Goal: Task Accomplishment & Management: Complete application form

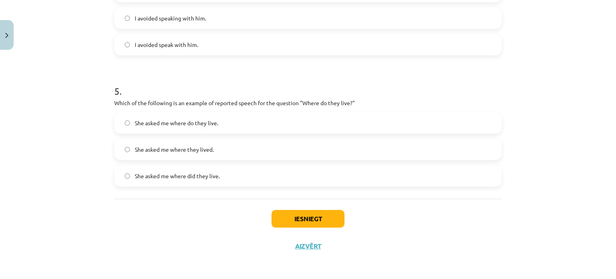
scroll to position [613, 0]
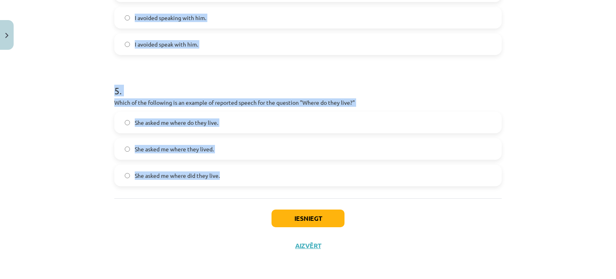
drag, startPoint x: 104, startPoint y: 73, endPoint x: 224, endPoint y: 186, distance: 164.4
click at [224, 186] on div "Mācību tēma: Angļu valodas i - 11. klases 1. ieskaites mācību materiāls #2 📝 To…" at bounding box center [308, 139] width 616 height 279
copy form "2 . How do you change the direct speech sentence "I am going to the park tomorr…"
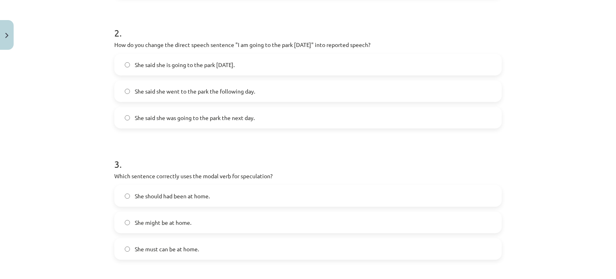
scroll to position [278, 0]
click at [200, 114] on span "She said she was going to the park the next day." at bounding box center [195, 117] width 120 height 8
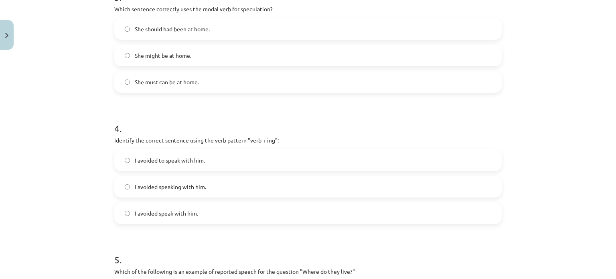
scroll to position [465, 0]
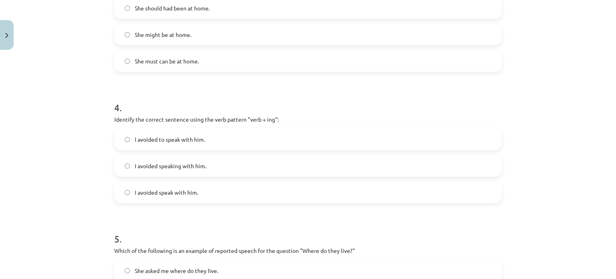
click at [184, 43] on label "She might be at home." at bounding box center [308, 34] width 386 height 20
click at [188, 169] on span "I avoided speaking with him." at bounding box center [170, 166] width 71 height 8
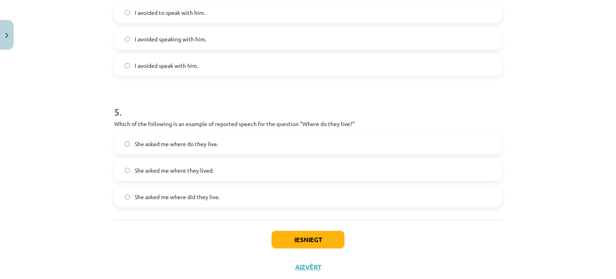
scroll to position [613, 0]
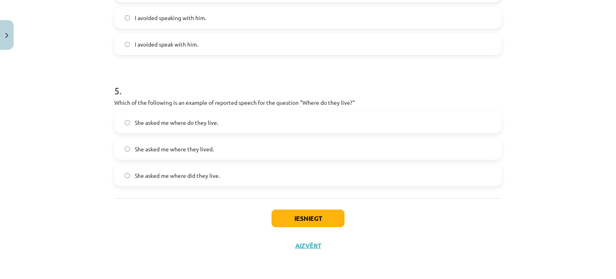
click at [202, 145] on span "She asked me where they lived." at bounding box center [174, 149] width 79 height 8
click at [299, 210] on button "Iesniegt" at bounding box center [307, 218] width 73 height 18
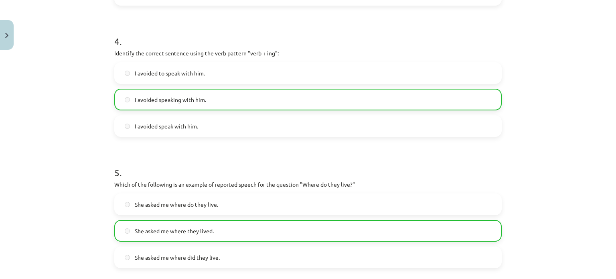
scroll to position [638, 0]
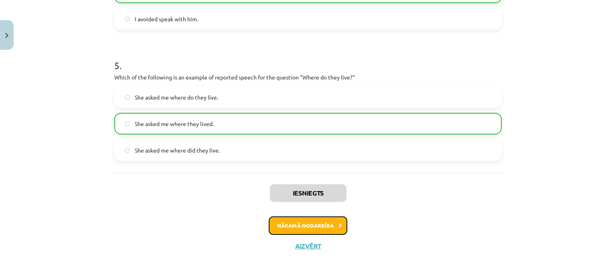
click at [297, 222] on button "Nākamā nodarbība" at bounding box center [308, 225] width 79 height 18
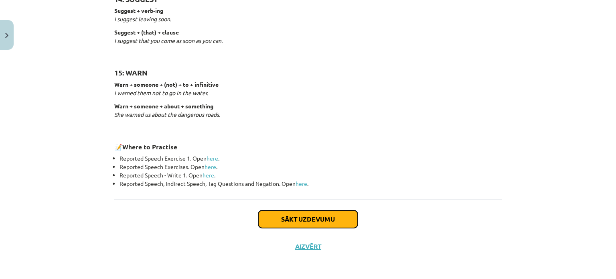
click at [297, 222] on button "Sākt uzdevumu" at bounding box center [307, 219] width 99 height 18
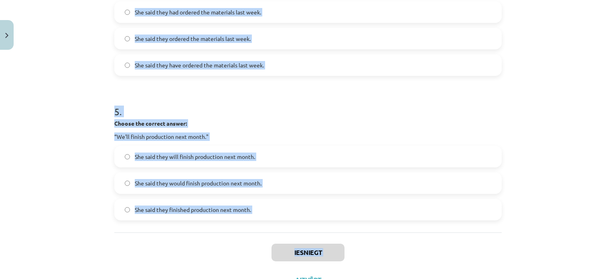
scroll to position [679, 0]
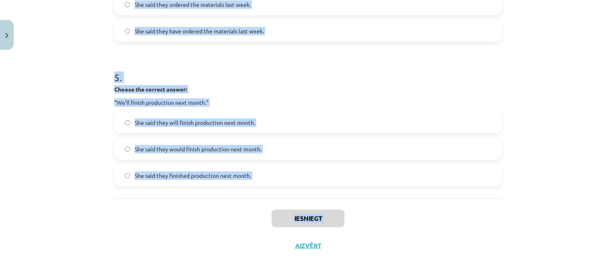
drag, startPoint x: 105, startPoint y: 139, endPoint x: 244, endPoint y: 275, distance: 193.8
click at [244, 275] on div "Mācību tēma: Angļu valodas i - 11. klases 1. ieskaites mācību materiāls #3 📝 To…" at bounding box center [308, 139] width 616 height 279
copy div "1 . Choose the correct answer: "I'm ready for the meeting." He said he was read…"
click at [291, 80] on h1 "5 ." at bounding box center [307, 70] width 387 height 25
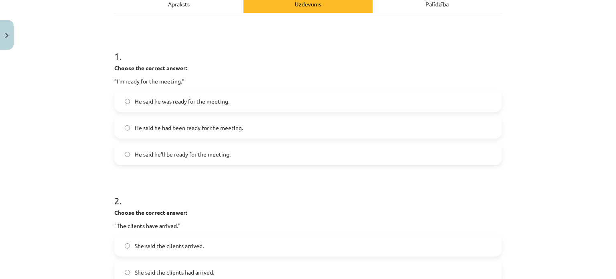
scroll to position [138, 0]
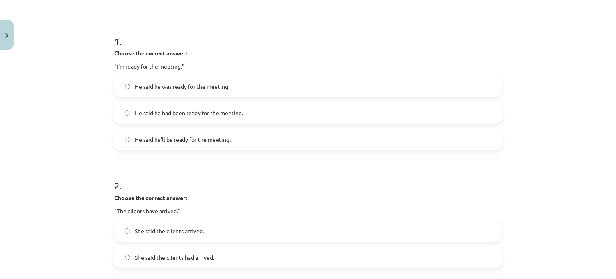
click at [171, 90] on label "He said he was ready for the meeting." at bounding box center [308, 86] width 386 height 20
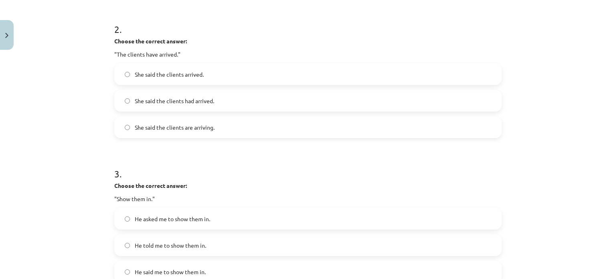
scroll to position [297, 0]
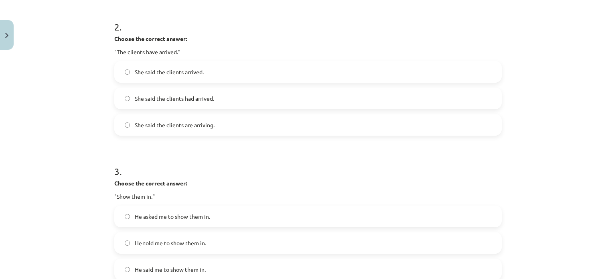
click at [204, 106] on label "She said the clients had arrived." at bounding box center [308, 98] width 386 height 20
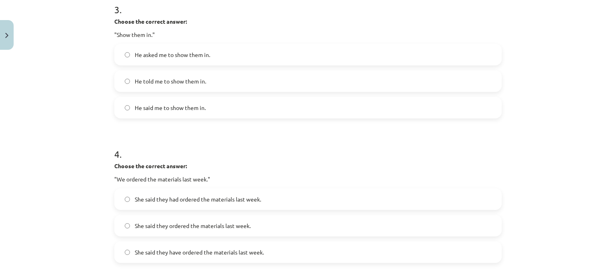
scroll to position [458, 0]
click at [208, 91] on label "He told me to show them in." at bounding box center [308, 81] width 386 height 20
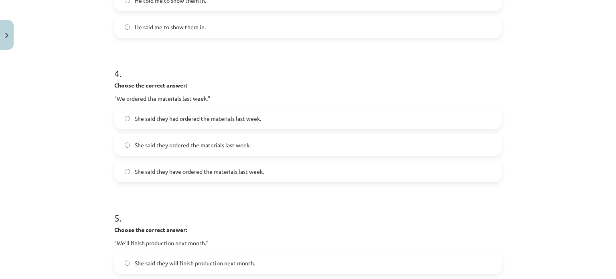
scroll to position [559, 0]
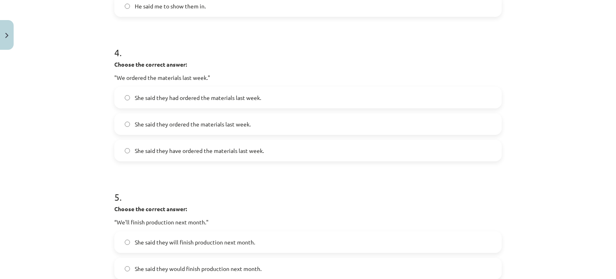
click at [196, 91] on label "She said they had ordered the materials last week." at bounding box center [308, 97] width 386 height 20
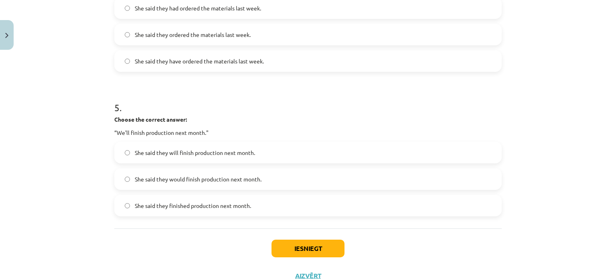
scroll to position [679, 0]
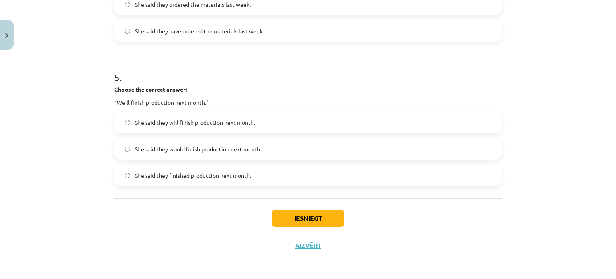
click at [264, 149] on label "She said they would finish production next month." at bounding box center [308, 149] width 386 height 20
click at [297, 219] on button "Iesniegt" at bounding box center [307, 218] width 73 height 18
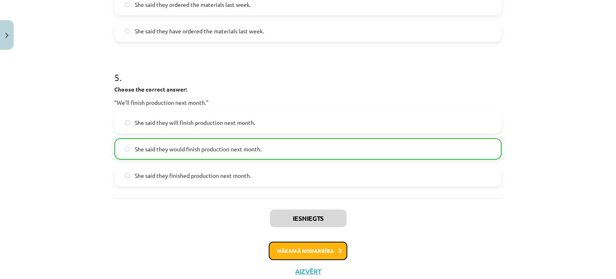
click at [303, 243] on button "Nākamā nodarbība" at bounding box center [308, 250] width 79 height 18
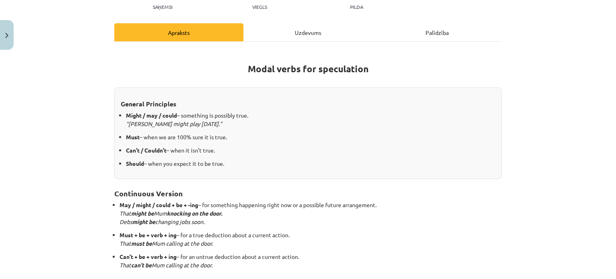
scroll to position [0, 0]
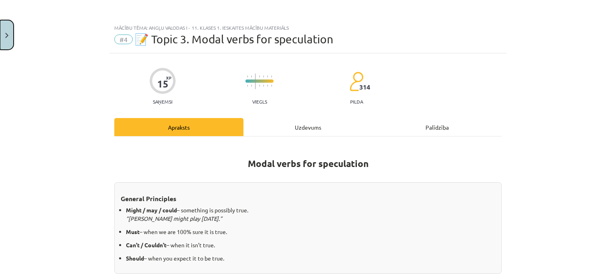
click at [6, 45] on button "Close" at bounding box center [7, 35] width 14 height 30
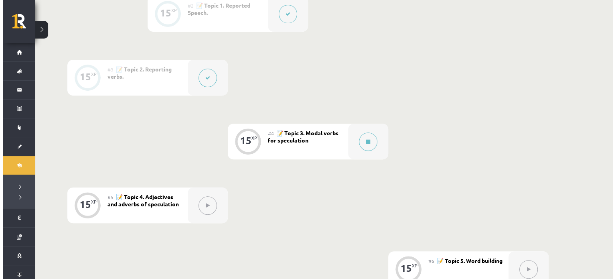
scroll to position [293, 0]
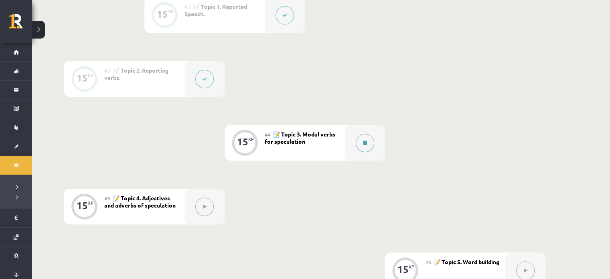
click at [368, 149] on button at bounding box center [364, 142] width 18 height 18
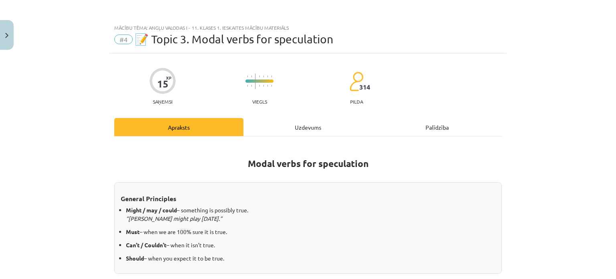
scroll to position [223, 0]
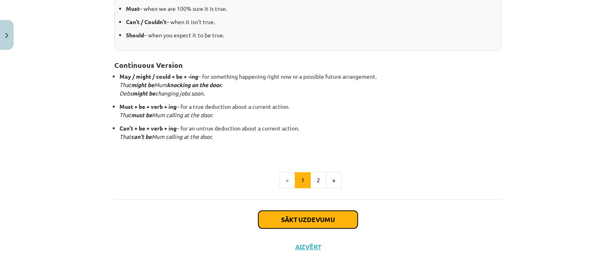
click at [300, 214] on button "Sākt uzdevumu" at bounding box center [307, 219] width 99 height 18
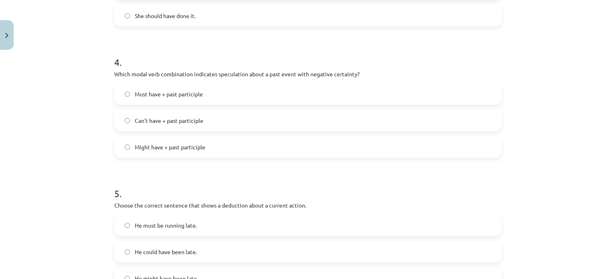
scroll to position [613, 0]
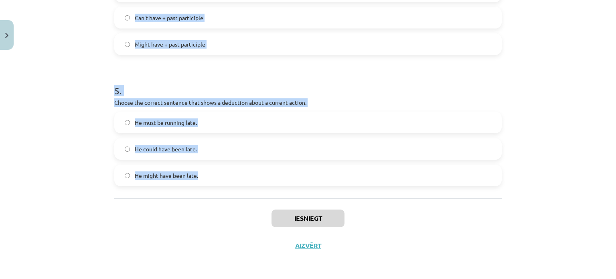
drag, startPoint x: 111, startPoint y: 141, endPoint x: 242, endPoint y: 175, distance: 135.7
copy form "1 . Which modal verb would you use to speculate about something that is possibl…"
click at [240, 78] on h1 "5 ." at bounding box center [307, 83] width 387 height 25
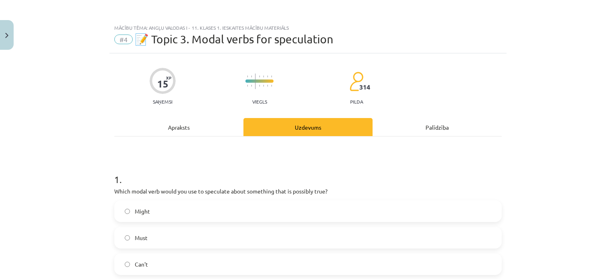
scroll to position [62, 0]
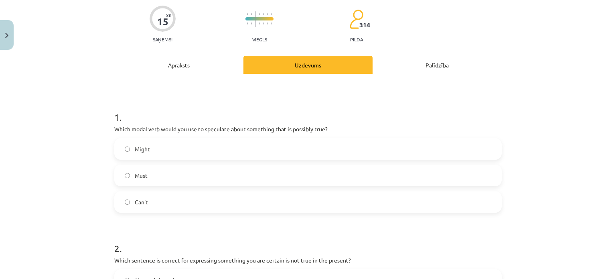
click at [186, 157] on label "Might" at bounding box center [308, 149] width 386 height 20
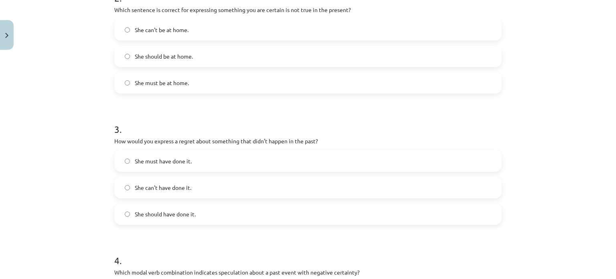
scroll to position [315, 0]
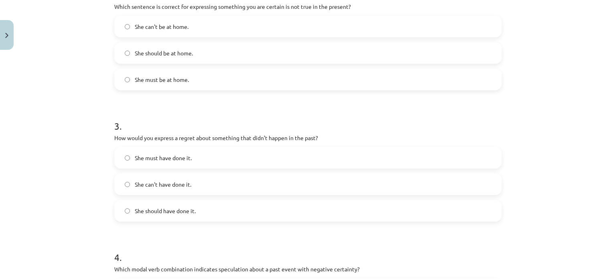
click at [198, 28] on label "She can't be at home." at bounding box center [308, 26] width 386 height 20
click at [181, 212] on span "She should have done it." at bounding box center [165, 210] width 61 height 8
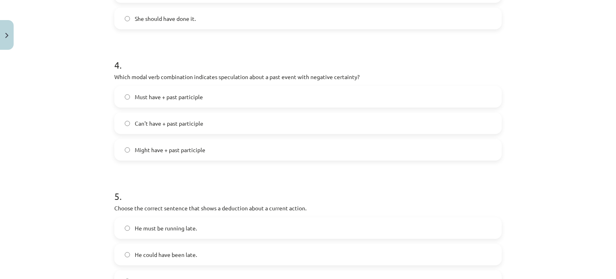
scroll to position [555, 0]
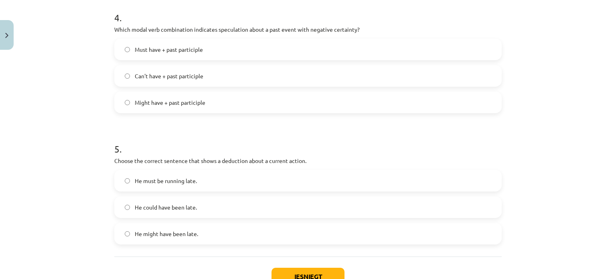
click at [187, 80] on label "Can't have + past participle" at bounding box center [308, 76] width 386 height 20
click at [194, 174] on label "He must be running late." at bounding box center [308, 180] width 386 height 20
click at [286, 276] on button "Iesniegt" at bounding box center [307, 276] width 73 height 18
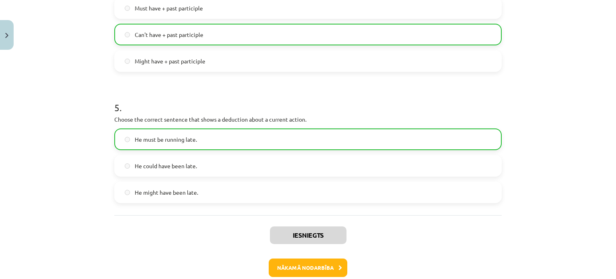
scroll to position [638, 0]
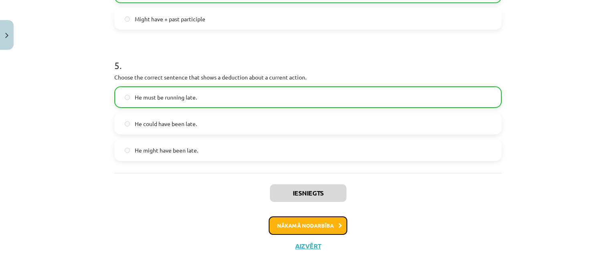
click at [321, 218] on button "Nākamā nodarbība" at bounding box center [308, 225] width 79 height 18
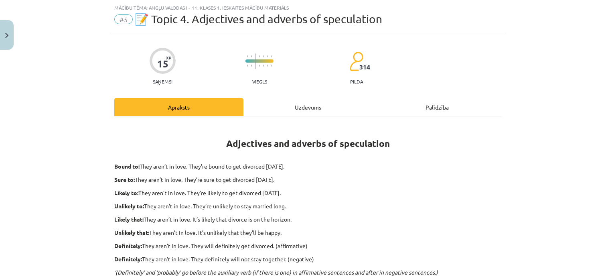
scroll to position [274, 0]
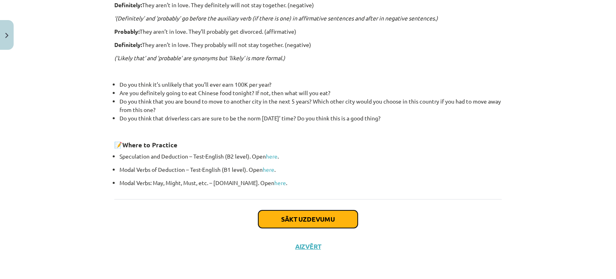
click at [313, 218] on button "Sākt uzdevumu" at bounding box center [307, 219] width 99 height 18
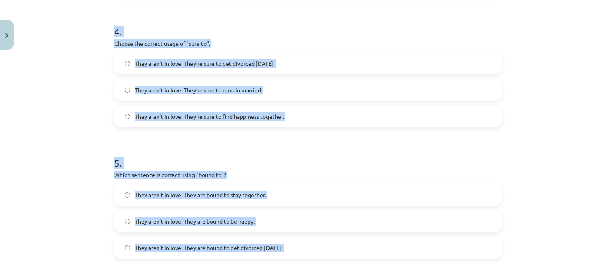
scroll to position [626, 0]
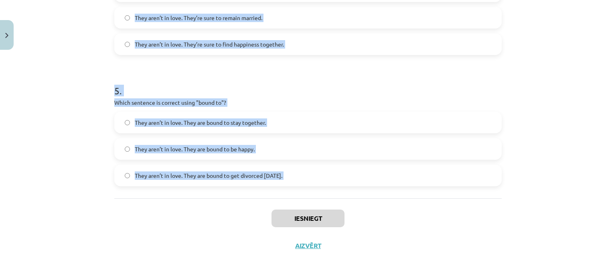
drag, startPoint x: 107, startPoint y: 71, endPoint x: 327, endPoint y: 174, distance: 243.6
copy form "1 . Choose the correct sentence using "probably" in an affirmative context: The…"
click at [390, 88] on h1 "5 ." at bounding box center [307, 83] width 387 height 25
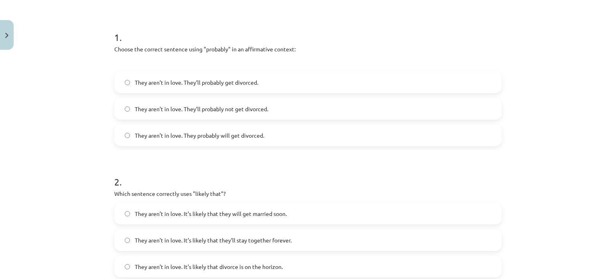
scroll to position [146, 0]
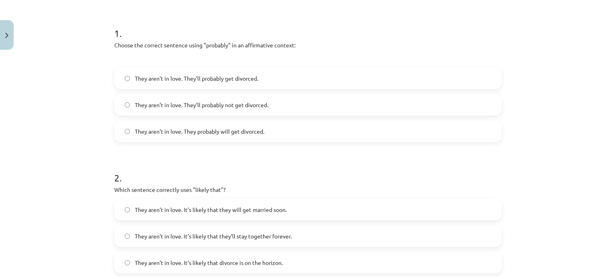
click at [232, 76] on span "They aren’t in love. They’ll probably get divorced." at bounding box center [196, 78] width 123 height 8
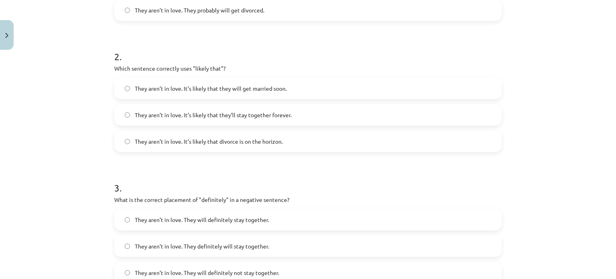
scroll to position [290, 0]
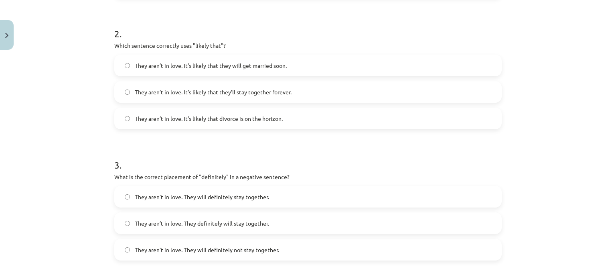
click at [279, 113] on label "They aren’t in love. It’s likely that divorce is on the horizon." at bounding box center [308, 118] width 386 height 20
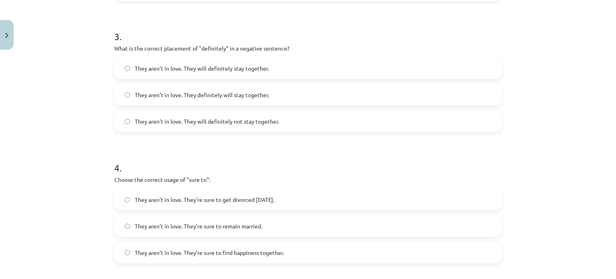
scroll to position [418, 0]
click at [274, 119] on span "They aren’t in love. They will definitely not stay together." at bounding box center [207, 121] width 144 height 8
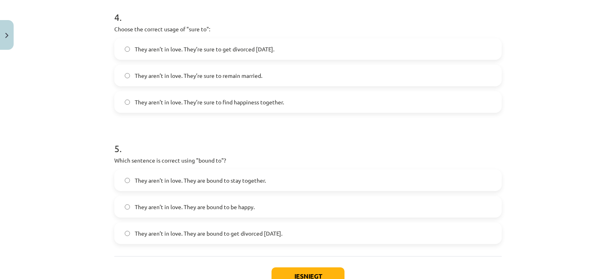
scroll to position [569, 0]
click at [250, 184] on label "They aren’t in love. They are bound to stay together." at bounding box center [308, 180] width 386 height 20
click at [261, 89] on div "They aren’t in love. They’re sure to get divorced within six months. They aren’…" at bounding box center [307, 75] width 387 height 75
click at [256, 80] on label "They aren’t in love. They’re sure to remain married." at bounding box center [308, 75] width 386 height 20
click at [254, 56] on label "They aren’t in love. They’re sure to get divorced within six months." at bounding box center [308, 48] width 386 height 20
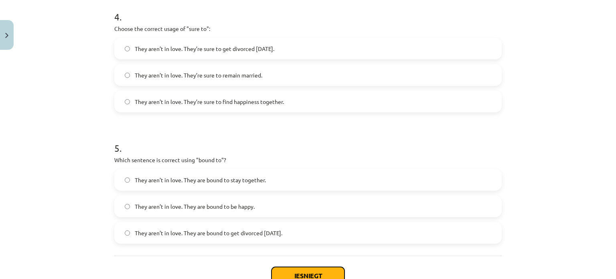
click at [289, 277] on button "Iesniegt" at bounding box center [307, 275] width 73 height 18
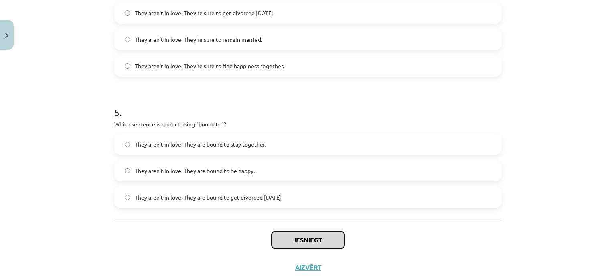
scroll to position [626, 0]
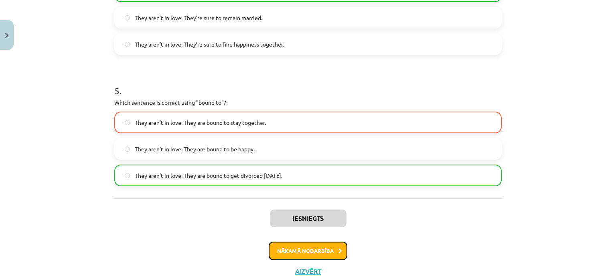
click at [279, 247] on button "Nākamā nodarbība" at bounding box center [308, 250] width 79 height 18
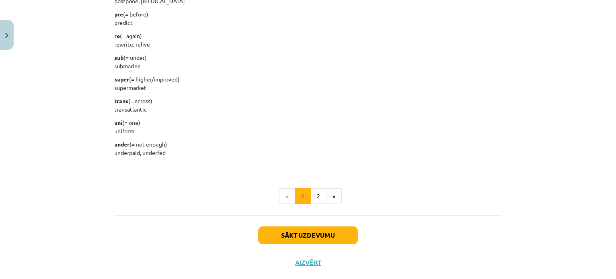
scroll to position [1047, 0]
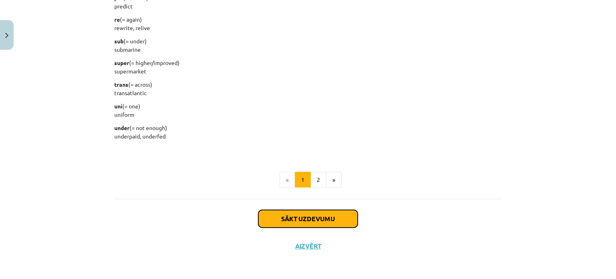
click at [289, 219] on button "Sākt uzdevumu" at bounding box center [307, 219] width 99 height 18
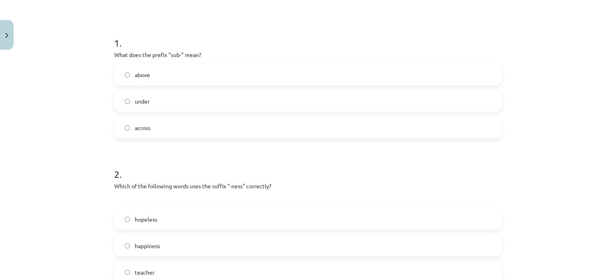
scroll to position [143, 0]
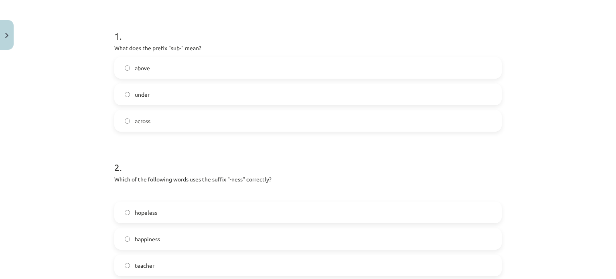
click at [178, 148] on h1 "2 ." at bounding box center [307, 159] width 387 height 25
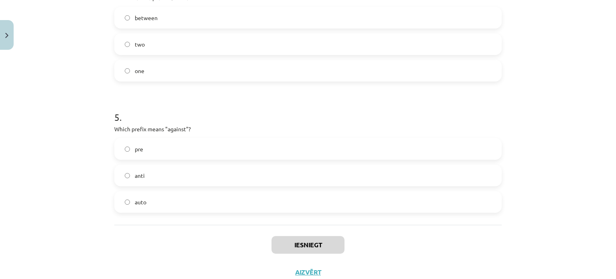
scroll to position [626, 0]
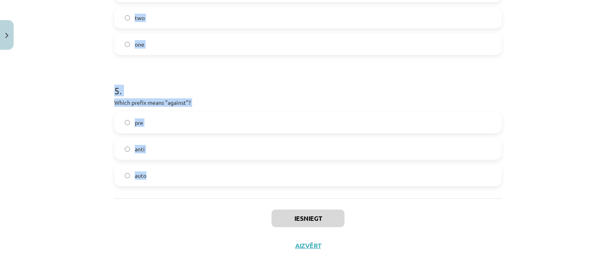
drag, startPoint x: 108, startPoint y: 20, endPoint x: 177, endPoint y: 197, distance: 190.1
copy form "1 . What does the prefix "sub-" mean? above under across 2 . Which of the follo…"
click at [236, 87] on h1 "5 ." at bounding box center [307, 83] width 387 height 25
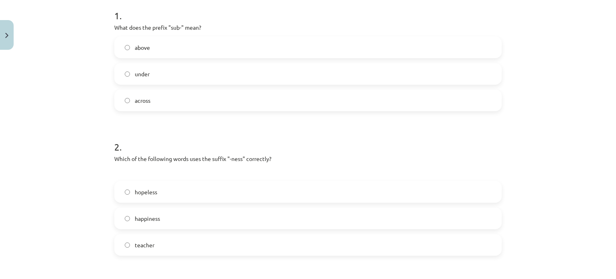
scroll to position [160, 0]
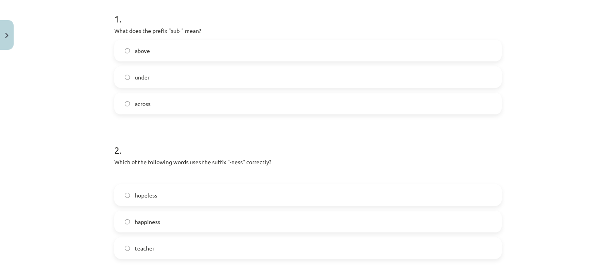
click at [221, 80] on label "under" at bounding box center [308, 77] width 386 height 20
click at [169, 216] on label "happiness" at bounding box center [308, 221] width 386 height 20
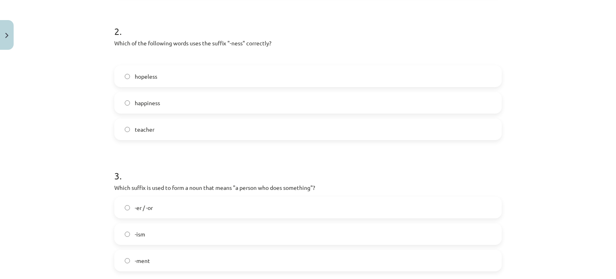
scroll to position [294, 0]
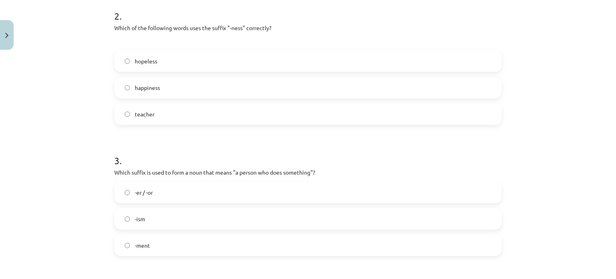
click at [155, 190] on label "-er / -or" at bounding box center [308, 192] width 386 height 20
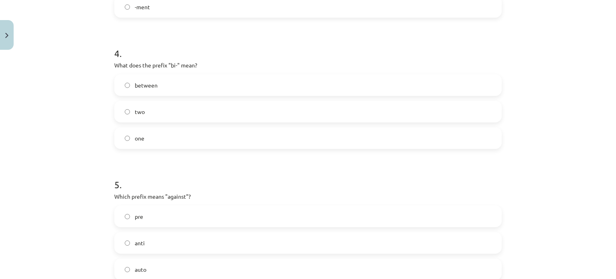
scroll to position [543, 0]
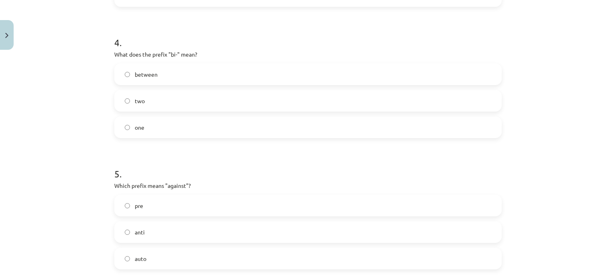
click at [172, 85] on div "between" at bounding box center [307, 74] width 387 height 22
click at [162, 80] on label "between" at bounding box center [308, 74] width 386 height 20
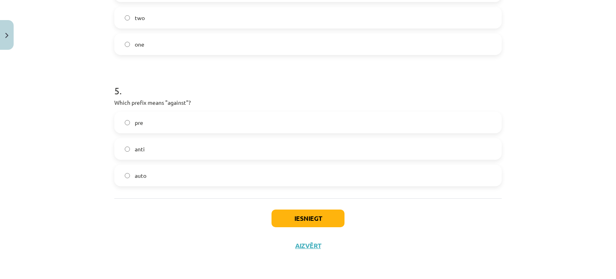
click at [153, 144] on label "anti" at bounding box center [308, 149] width 386 height 20
click at [293, 213] on button "Iesniegt" at bounding box center [307, 218] width 73 height 18
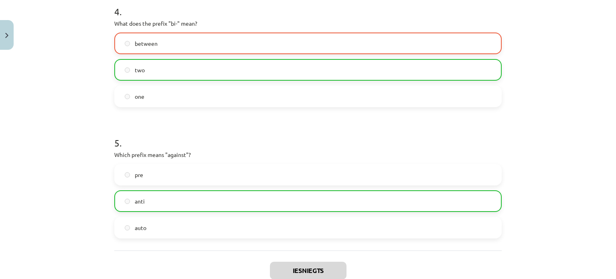
scroll to position [651, 0]
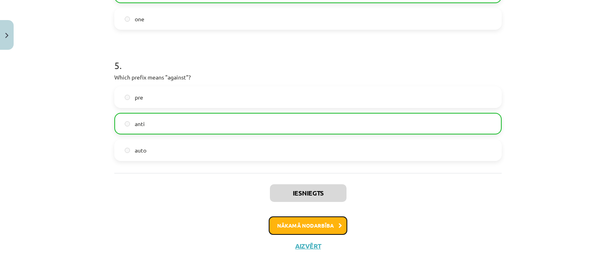
click at [317, 226] on button "Nākamā nodarbība" at bounding box center [308, 225] width 79 height 18
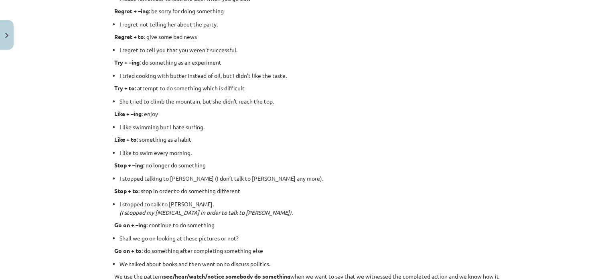
scroll to position [1088, 0]
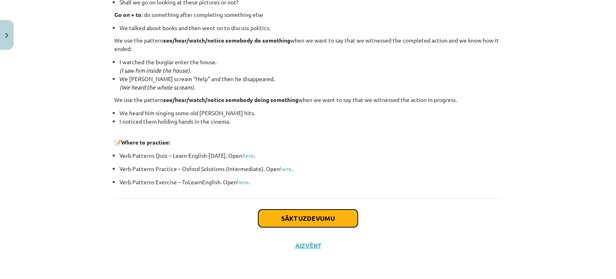
click at [284, 214] on button "Sākt uzdevumu" at bounding box center [307, 218] width 99 height 18
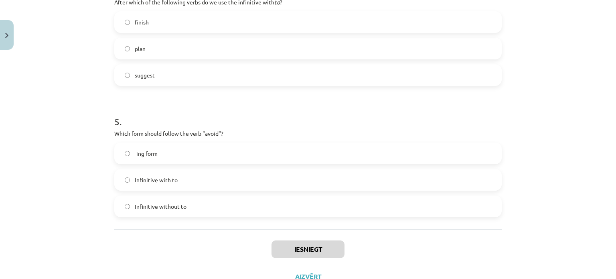
scroll to position [613, 0]
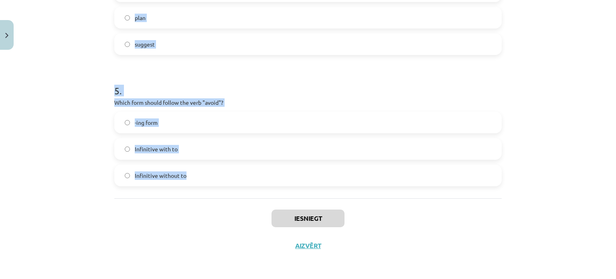
drag, startPoint x: 105, startPoint y: 149, endPoint x: 194, endPoint y: 193, distance: 98.9
click at [194, 193] on div "Mācību tēma: Angļu valodas i - 11. klases 1. ieskaites mācību materiāls #7 📝 To…" at bounding box center [308, 139] width 616 height 279
copy form "1 . What is the difference in meaning between "stop talking" and "stop to talk"…"
click at [236, 85] on h1 "5 ." at bounding box center [307, 83] width 387 height 25
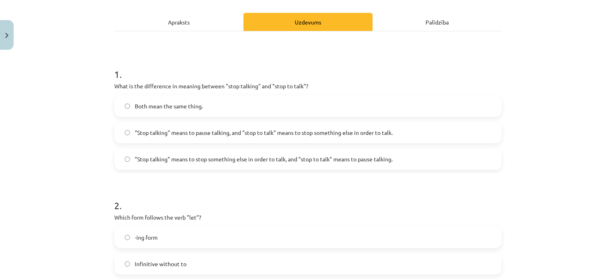
scroll to position [107, 0]
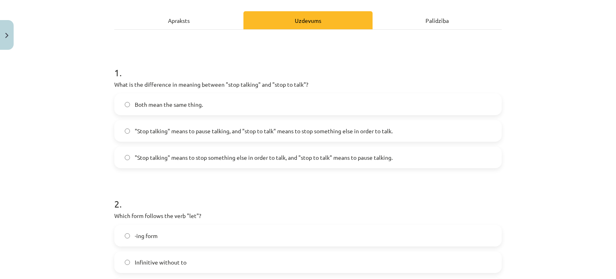
click at [211, 128] on span ""Stop talking" means to pause talking, and "stop to talk" means to stop somethi…" at bounding box center [264, 131] width 258 height 8
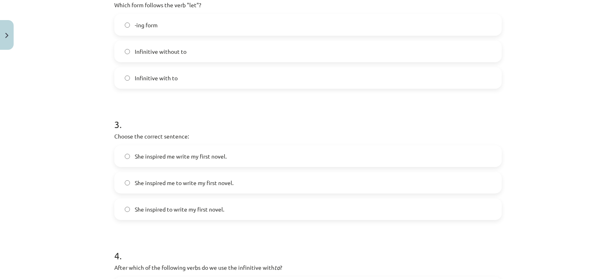
scroll to position [318, 0]
click at [159, 76] on span "Infinitive with to" at bounding box center [156, 77] width 43 height 8
click at [176, 46] on span "Infinitive without to" at bounding box center [161, 50] width 52 height 8
click at [220, 186] on label "She inspired me to write my first novel." at bounding box center [308, 181] width 386 height 20
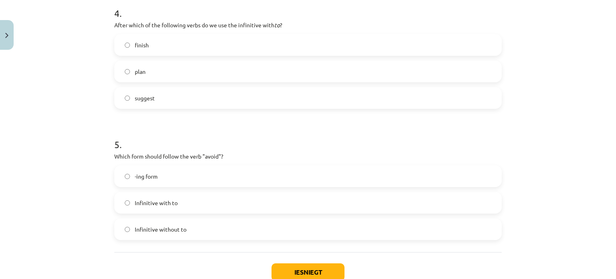
scroll to position [559, 0]
click at [180, 49] on label "finish" at bounding box center [308, 45] width 386 height 20
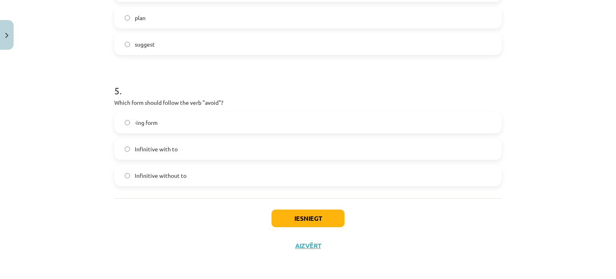
scroll to position [612, 0]
click at [206, 123] on label "-ing form" at bounding box center [308, 123] width 386 height 20
click at [302, 213] on button "Iesniegt" at bounding box center [307, 219] width 73 height 18
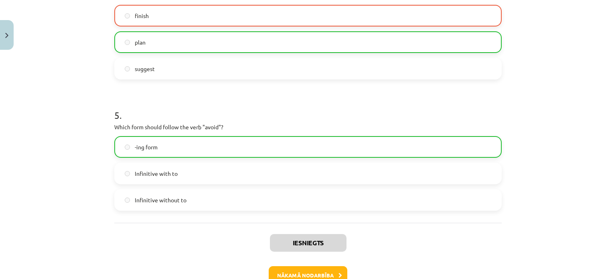
scroll to position [638, 0]
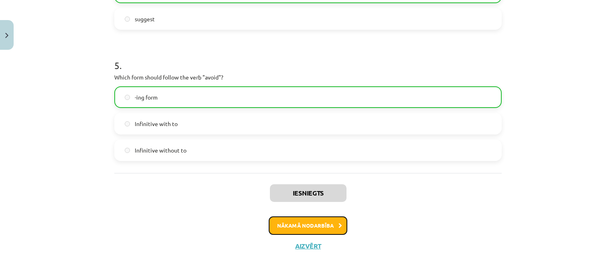
click at [303, 232] on button "Nākamā nodarbība" at bounding box center [308, 225] width 79 height 18
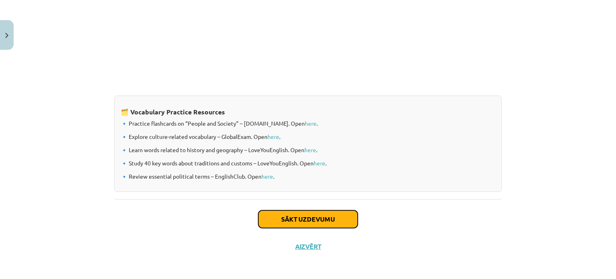
click at [295, 224] on button "Sākt uzdevumu" at bounding box center [307, 219] width 99 height 18
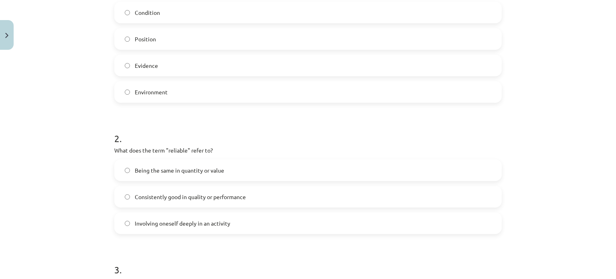
scroll to position [198, 0]
click at [263, 204] on label "Consistently good in quality or performance" at bounding box center [308, 197] width 386 height 20
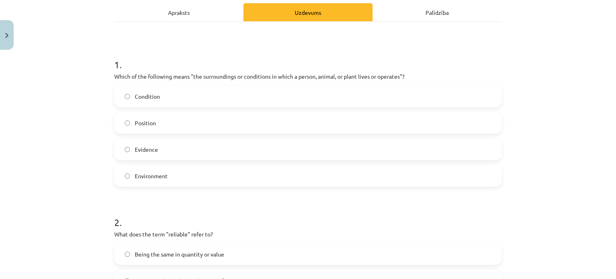
scroll to position [100, 0]
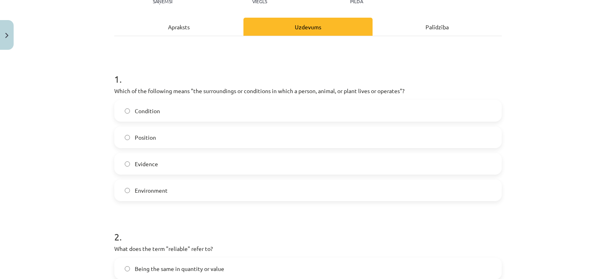
click at [204, 192] on label "Environment" at bounding box center [308, 190] width 386 height 20
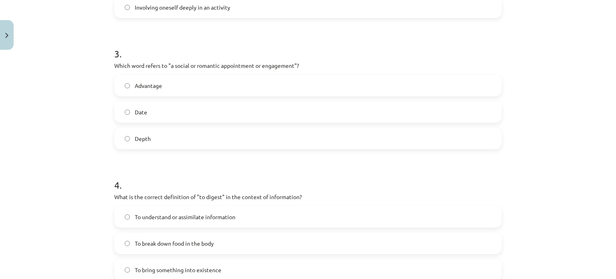
scroll to position [414, 0]
click at [224, 110] on label "Date" at bounding box center [308, 111] width 386 height 20
click at [201, 80] on label "Advantage" at bounding box center [308, 85] width 386 height 20
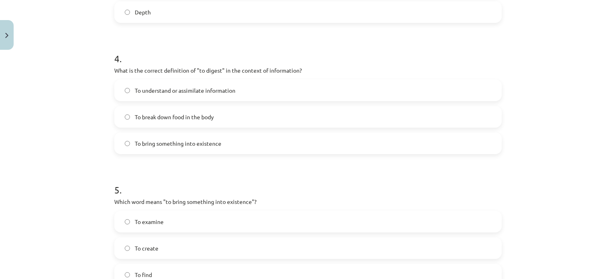
scroll to position [554, 0]
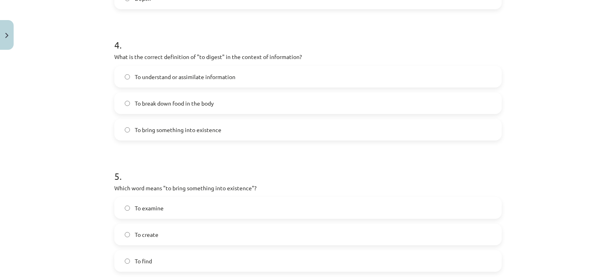
click at [226, 109] on label "To break down food in the body" at bounding box center [308, 103] width 386 height 20
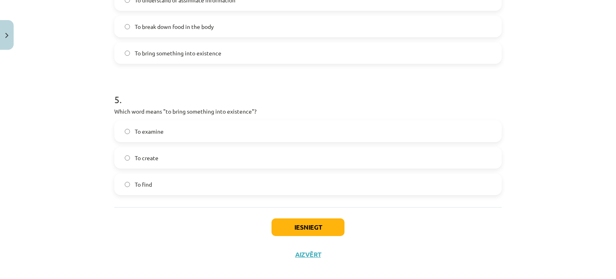
scroll to position [639, 0]
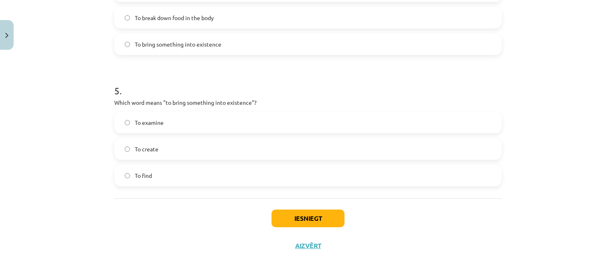
click at [218, 146] on label "To create" at bounding box center [308, 149] width 386 height 20
click at [289, 216] on button "Iesniegt" at bounding box center [307, 218] width 73 height 18
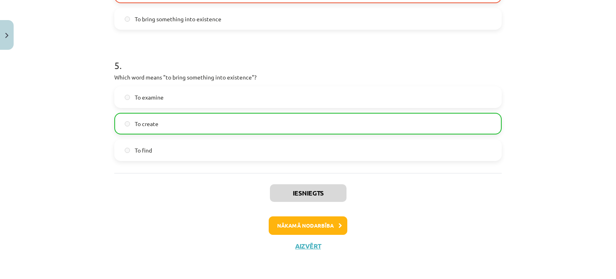
scroll to position [664, 0]
click at [289, 227] on button "Nākamā nodarbība" at bounding box center [308, 225] width 79 height 18
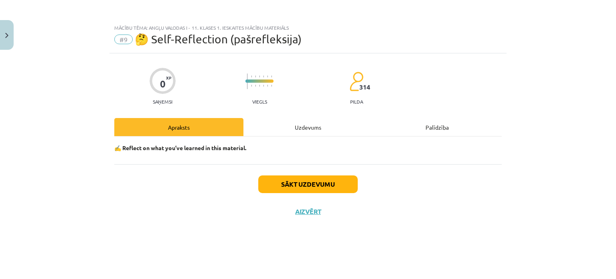
scroll to position [0, 0]
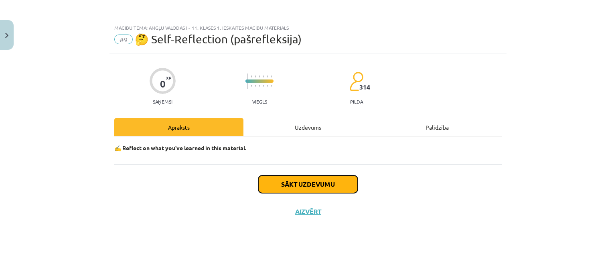
click at [280, 186] on button "Sākt uzdevumu" at bounding box center [307, 184] width 99 height 18
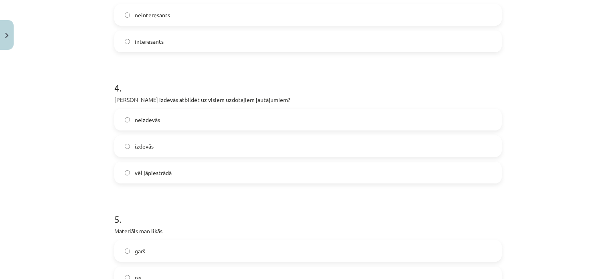
scroll to position [507, 0]
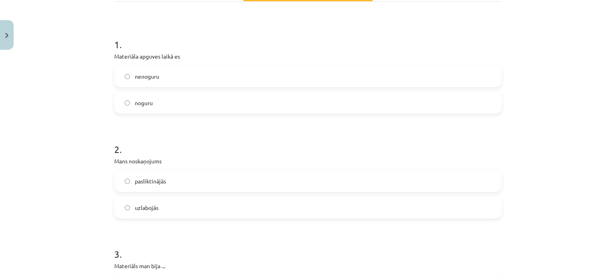
click at [266, 75] on label "nenoguru" at bounding box center [308, 76] width 386 height 20
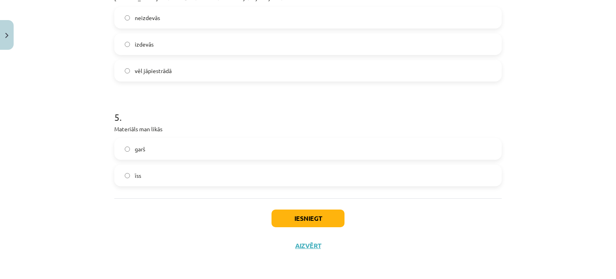
click at [292, 230] on div "Iesniegt Aizvērt" at bounding box center [307, 226] width 387 height 56
click at [287, 221] on button "Iesniegt" at bounding box center [307, 218] width 73 height 18
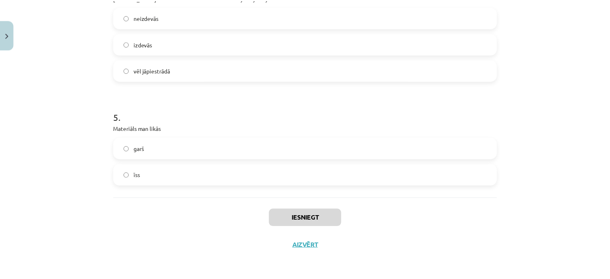
scroll to position [292, 0]
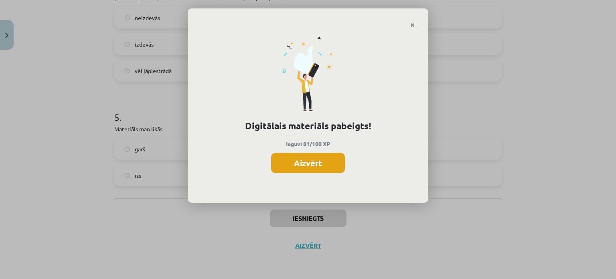
click at [326, 161] on button "Aizvērt" at bounding box center [308, 163] width 74 height 20
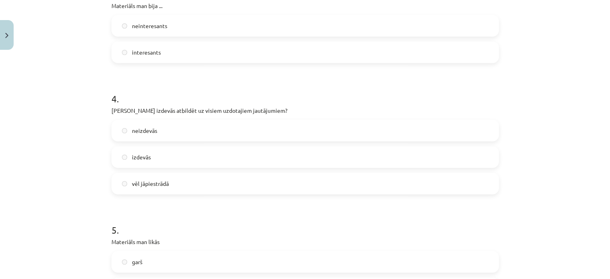
scroll to position [507, 0]
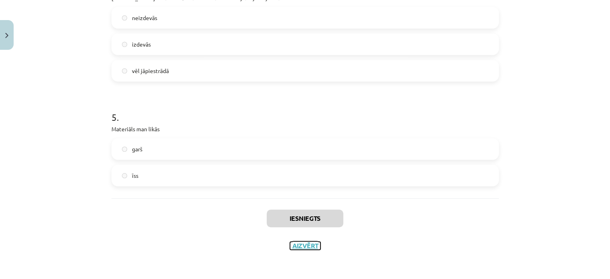
click at [300, 244] on button "Aizvērt" at bounding box center [305, 245] width 30 height 8
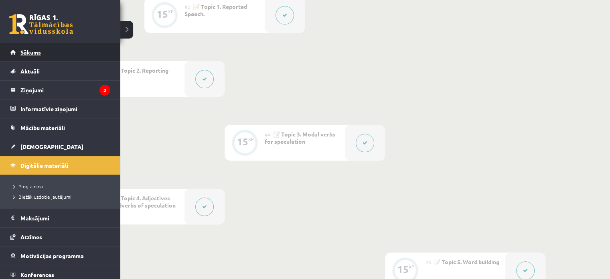
click at [15, 52] on link "Sākums" at bounding box center [60, 52] width 100 height 18
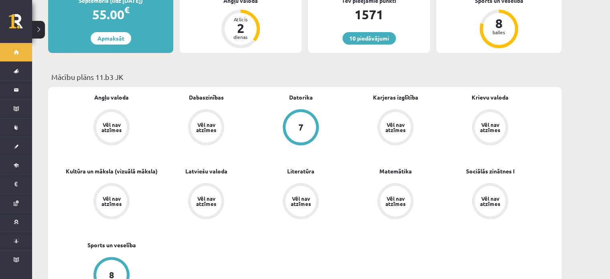
scroll to position [186, 0]
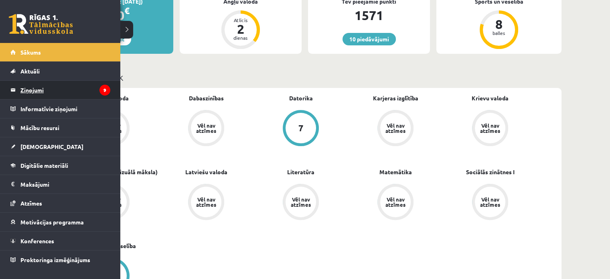
click at [70, 89] on legend "Ziņojumi 9" at bounding box center [65, 90] width 90 height 18
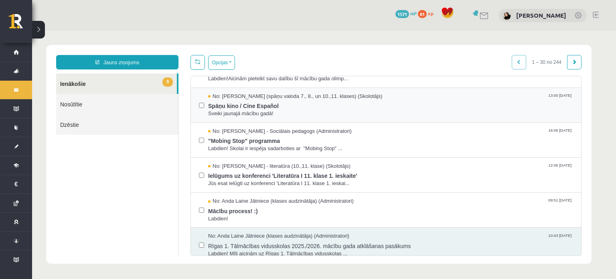
scroll to position [164, 0]
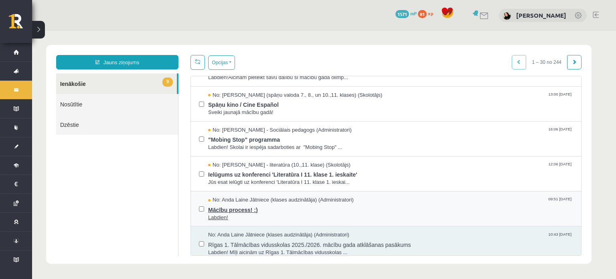
click at [337, 200] on span "No: Anda Laine Jātniece (klases audzinātāja) (Administratori)" at bounding box center [280, 200] width 145 height 8
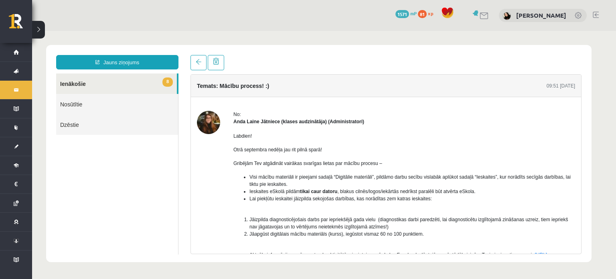
scroll to position [0, 0]
click at [202, 59] on link at bounding box center [198, 62] width 16 height 15
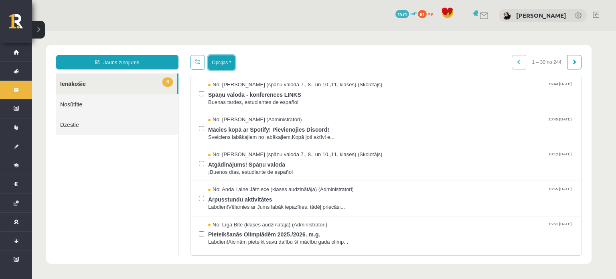
click at [226, 69] on button "Opcijas" at bounding box center [221, 62] width 27 height 14
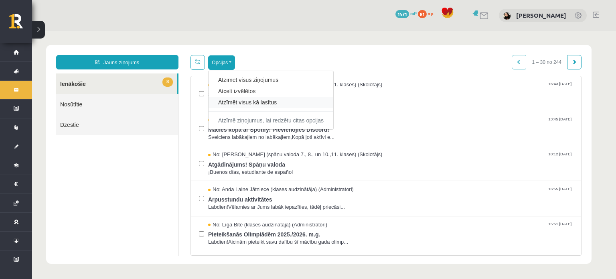
click at [248, 103] on link "Atzīmēt visus kā lasītus" at bounding box center [270, 102] width 105 height 8
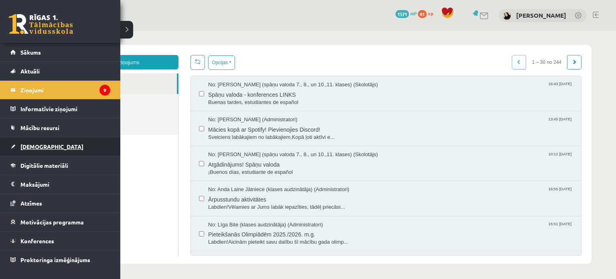
click at [51, 143] on link "[DEMOGRAPHIC_DATA]" at bounding box center [60, 146] width 100 height 18
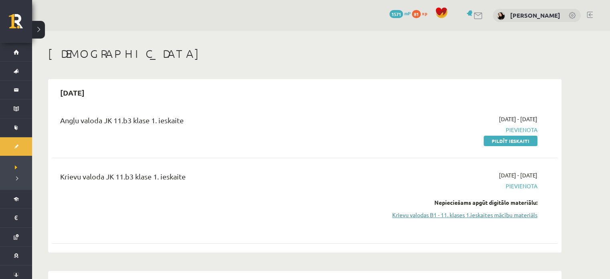
click at [466, 216] on link "Krievu valodas B1 - 11. klases 1.ieskaites mācību materiāls" at bounding box center [461, 214] width 151 height 8
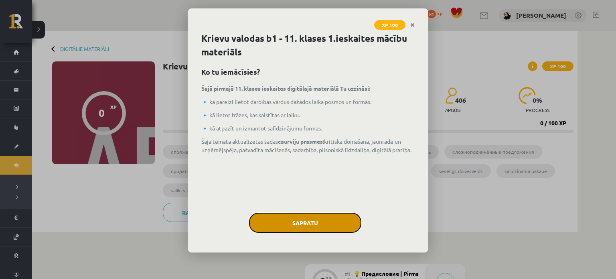
click at [313, 222] on button "Sapratu" at bounding box center [305, 222] width 112 height 20
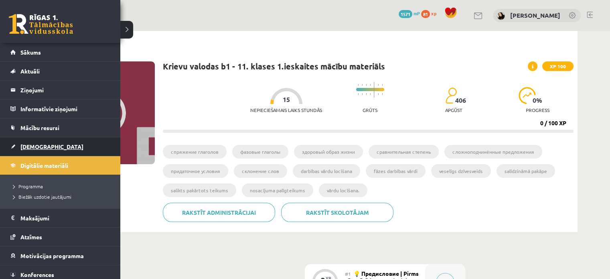
click at [41, 146] on span "[DEMOGRAPHIC_DATA]" at bounding box center [51, 146] width 63 height 7
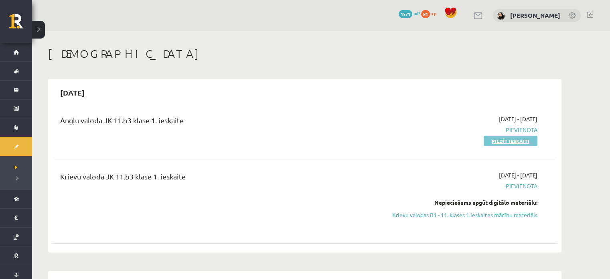
click at [495, 142] on link "Pildīt ieskaiti" at bounding box center [510, 140] width 54 height 10
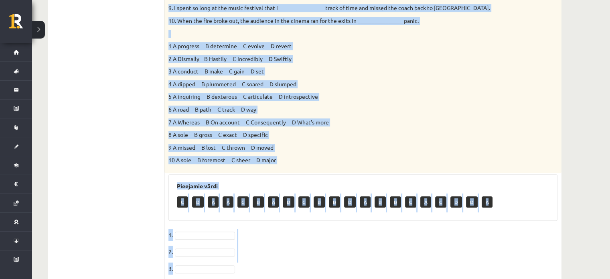
scroll to position [289, 0]
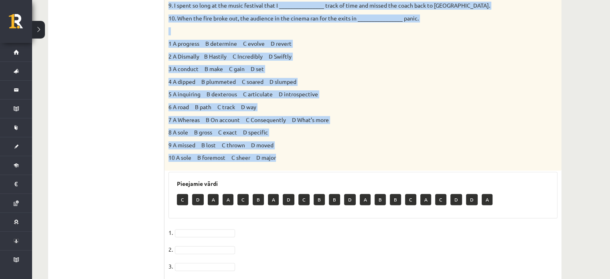
drag, startPoint x: 168, startPoint y: 24, endPoint x: 314, endPoint y: 166, distance: 204.3
click at [314, 166] on div "Choose the correct answers. 1. The genes we inherit from our parents __________…" at bounding box center [362, 16] width 397 height 307
copy div "Loremi dol sitamet consect. 3. Adi elits do eiusmod temp inc utlabor __________…"
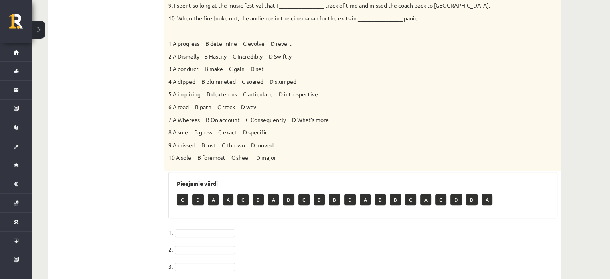
click at [133, 221] on ul "Task 1 Task 2 Task 3 Task 4 Task 5 Task 6 Task 7 Task 8" at bounding box center [110, 126] width 108 height 543
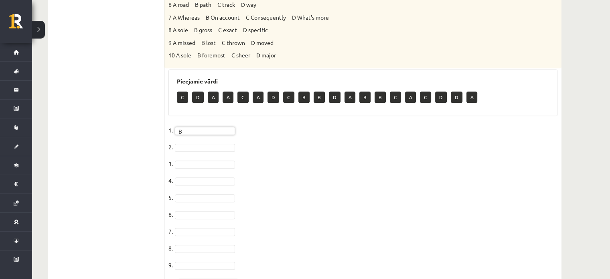
scroll to position [390, 0]
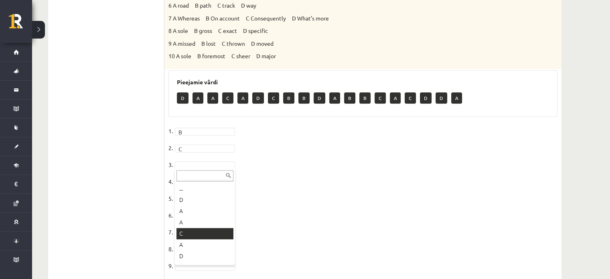
drag, startPoint x: 186, startPoint y: 242, endPoint x: 186, endPoint y: 234, distance: 7.2
click at [190, 186] on fieldset "1. B * 2. C * 3. C * 4. 5. 6. 7. C * 8. 9. 10." at bounding box center [362, 209] width 389 height 168
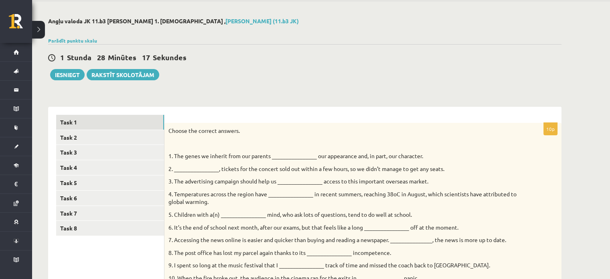
scroll to position [0, 0]
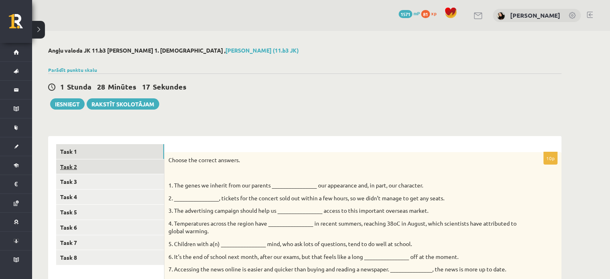
click at [135, 165] on link "Task 2" at bounding box center [110, 166] width 108 height 15
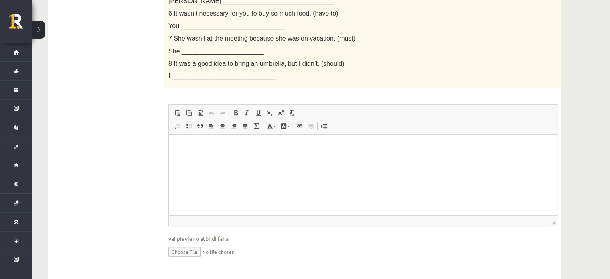
scroll to position [297, 0]
drag, startPoint x: 526, startPoint y: 268, endPoint x: 247, endPoint y: 178, distance: 293.1
click at [247, 159] on html at bounding box center [363, 147] width 388 height 24
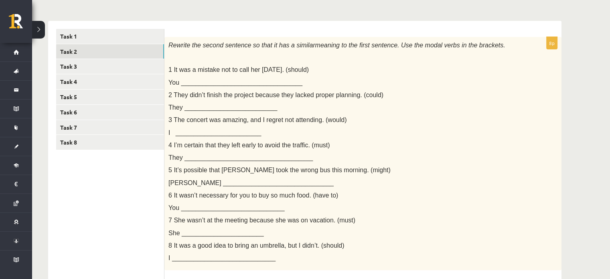
scroll to position [123, 0]
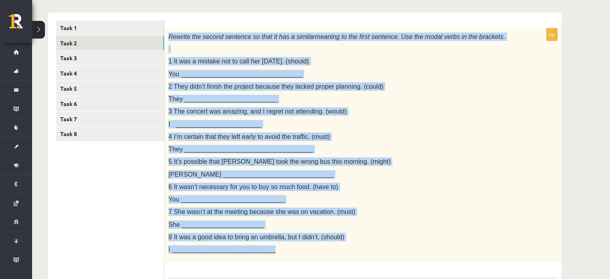
drag, startPoint x: 168, startPoint y: 35, endPoint x: 310, endPoint y: 253, distance: 259.9
click at [310, 253] on div "Rewrite the second sentence so that it has a similar meaning to the first sente…" at bounding box center [362, 144] width 397 height 233
copy div "Rewrite the second sentence so that it has a similar meaning to the first sente…"
click at [450, 199] on p "You _____________________________" at bounding box center [342, 199] width 349 height 8
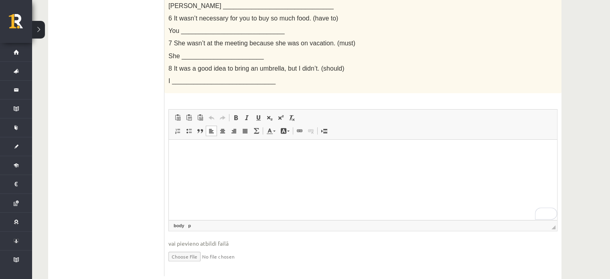
scroll to position [306, 0]
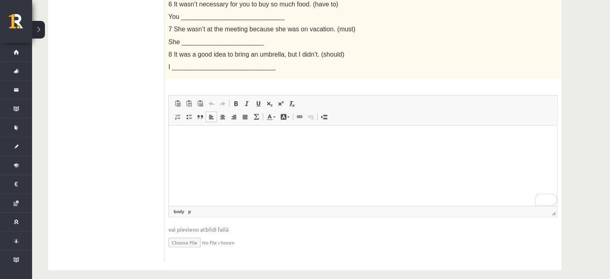
click at [295, 150] on html at bounding box center [363, 137] width 388 height 24
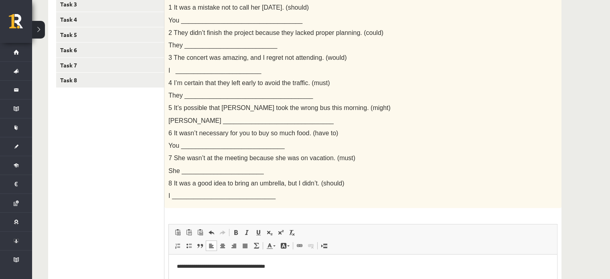
scroll to position [176, 0]
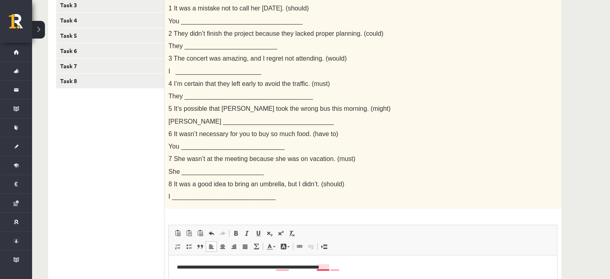
click at [322, 267] on p "**********" at bounding box center [363, 267] width 372 height 8
click at [345, 269] on p "**********" at bounding box center [363, 267] width 372 height 8
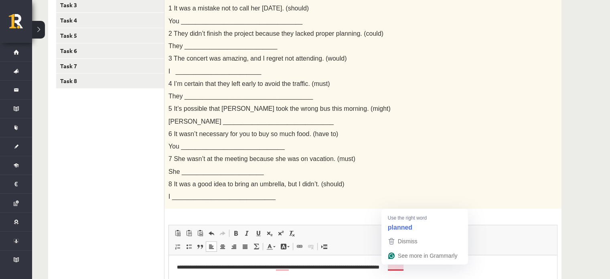
click at [396, 267] on p "**********" at bounding box center [363, 267] width 372 height 8
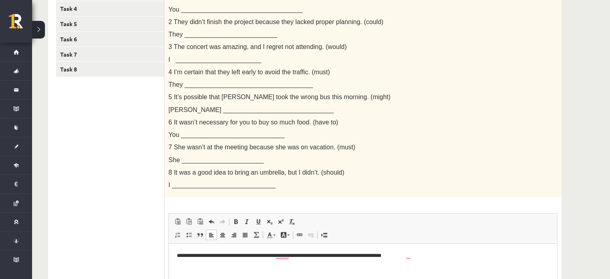
scroll to position [188, 0]
click at [415, 254] on p "**********" at bounding box center [363, 256] width 372 height 8
click at [436, 255] on p "**********" at bounding box center [363, 256] width 372 height 8
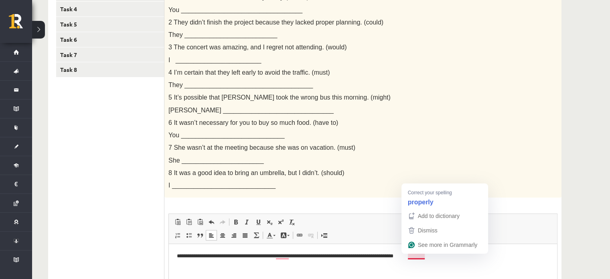
click at [419, 257] on p "**********" at bounding box center [363, 256] width 372 height 8
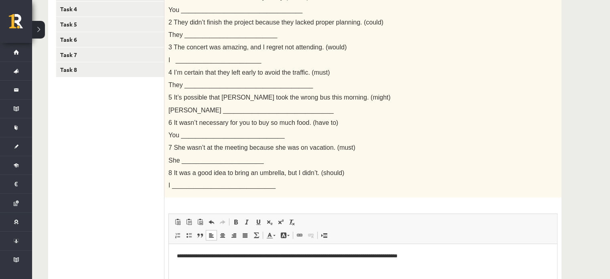
click at [438, 253] on p "**********" at bounding box center [363, 256] width 372 height 8
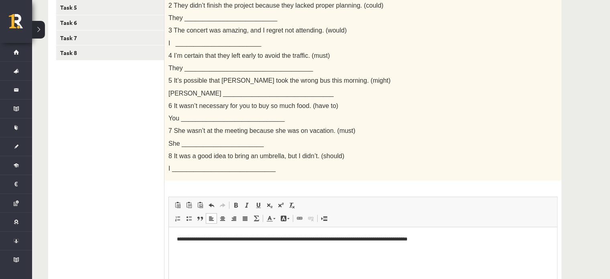
scroll to position [205, 0]
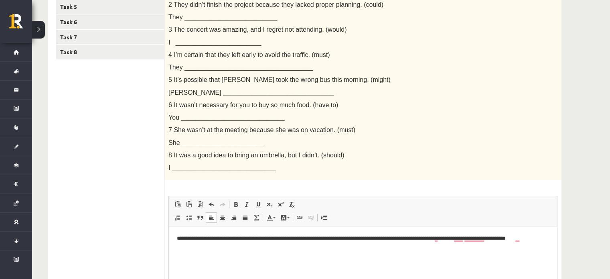
click at [515, 237] on p "**********" at bounding box center [363, 242] width 372 height 17
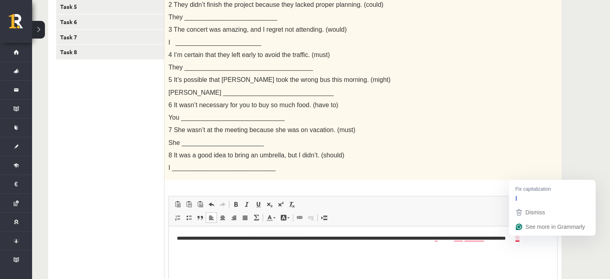
click at [518, 239] on p "**********" at bounding box center [363, 242] width 372 height 17
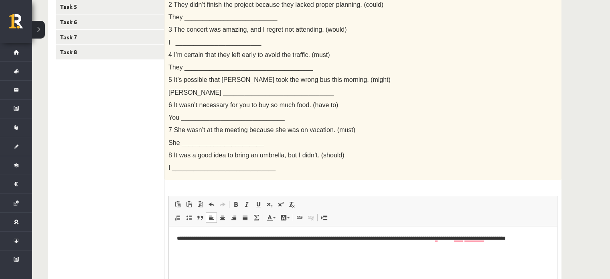
click at [474, 236] on p "**********" at bounding box center [363, 242] width 372 height 17
click at [456, 235] on p "**********" at bounding box center [363, 238] width 372 height 8
click at [458, 234] on p "**********" at bounding box center [363, 238] width 372 height 8
click at [461, 237] on p "**********" at bounding box center [363, 238] width 372 height 8
click at [553, 240] on html "**********" at bounding box center [363, 238] width 388 height 24
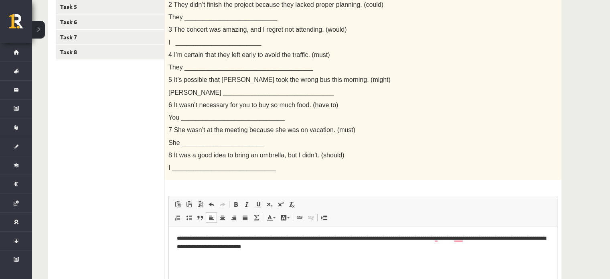
click at [337, 246] on p "**********" at bounding box center [363, 242] width 372 height 17
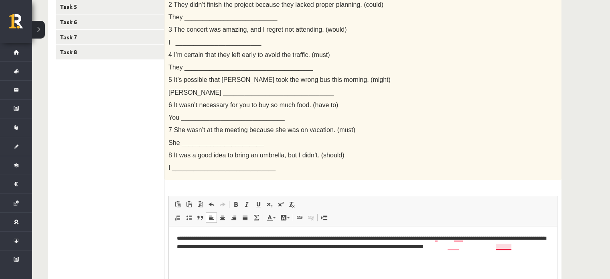
click at [499, 246] on p "**********" at bounding box center [363, 242] width 372 height 17
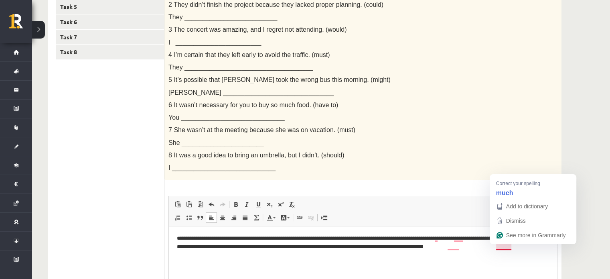
click at [499, 246] on p "**********" at bounding box center [363, 242] width 372 height 17
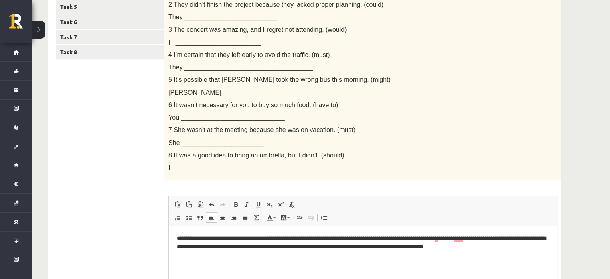
click at [528, 246] on p "**********" at bounding box center [363, 242] width 372 height 17
click at [254, 256] on p "**********" at bounding box center [363, 246] width 372 height 25
click at [325, 257] on p "**********" at bounding box center [363, 246] width 372 height 25
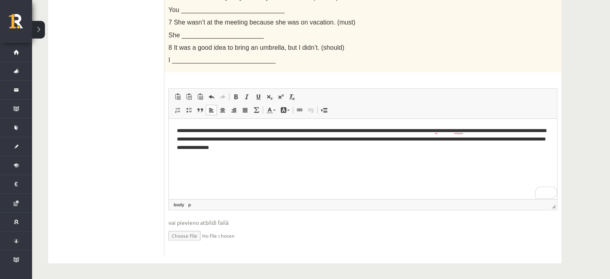
scroll to position [0, 0]
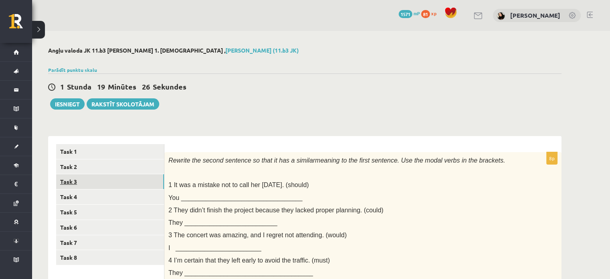
click at [71, 188] on link "Task 3" at bounding box center [110, 181] width 108 height 15
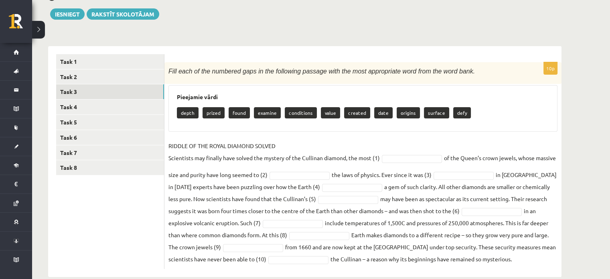
scroll to position [104, 0]
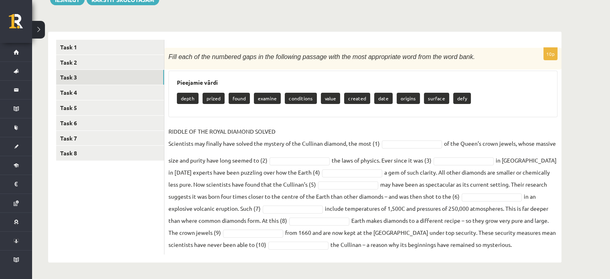
drag, startPoint x: 166, startPoint y: 55, endPoint x: 563, endPoint y: 251, distance: 442.1
click at [563, 251] on div "Angļu valoda JK 11.b3 klase 1. ieskaite , Estere Vaivode (11.b3 JK) Parādīt pun…" at bounding box center [304, 102] width 545 height 351
copy div "Fill each of the numbered gaps in the following passage with the most appropria…"
click at [372, 131] on p "RIDDLE OF THE ROYAL DIAMOND SOLVED Scientists may finally have solved the myste…" at bounding box center [273, 137] width 211 height 24
type input "*"
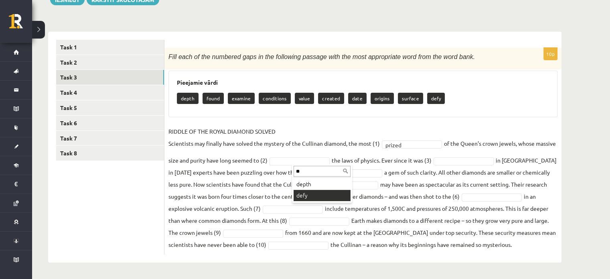
type input "**"
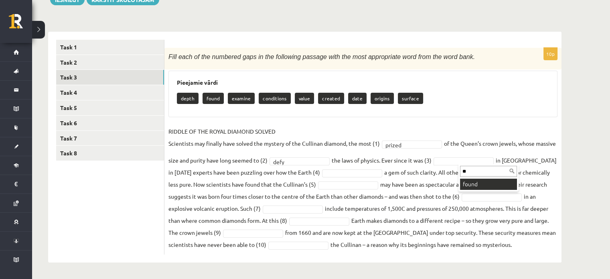
type input "**"
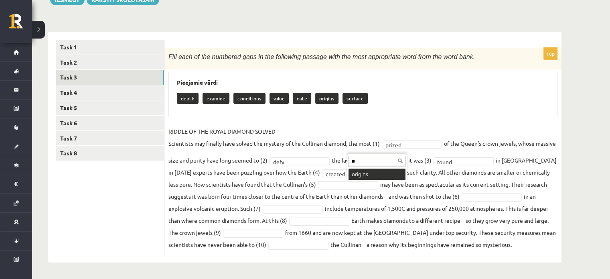
type input "**"
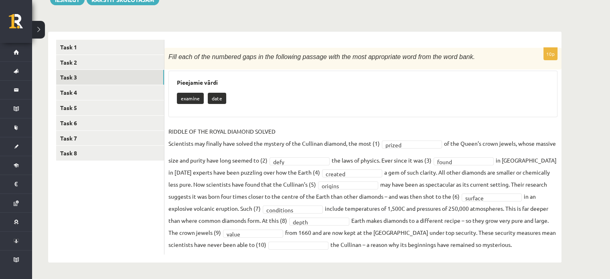
click at [283, 229] on div "value" at bounding box center [253, 233] width 60 height 8
click at [83, 98] on link "Task 4" at bounding box center [110, 92] width 108 height 15
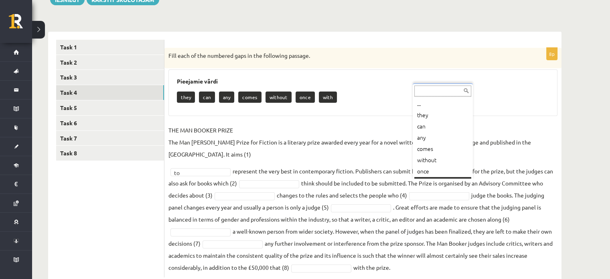
scroll to position [10, 0]
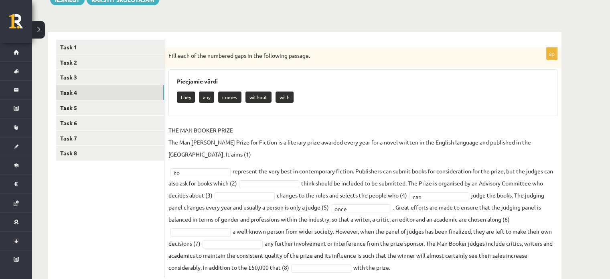
click at [189, 224] on fieldset "THE MAN BOOKER PRIZE The Man Booker Prize for Fiction is a literary prize award…" at bounding box center [362, 198] width 389 height 149
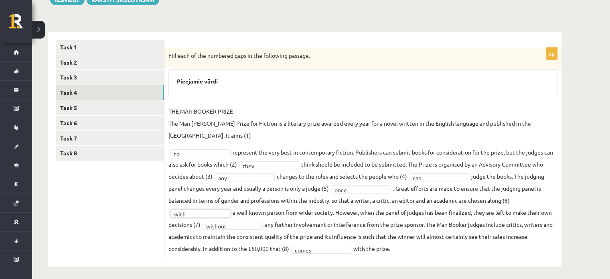
scroll to position [96, 0]
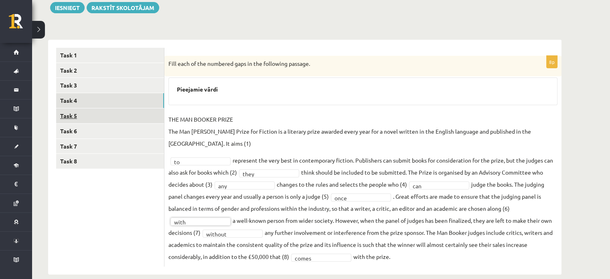
click at [106, 110] on link "Task 5" at bounding box center [110, 115] width 108 height 15
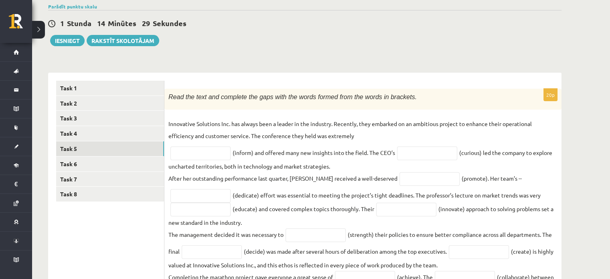
scroll to position [64, 0]
click at [412, 142] on fieldset "Innovative Solutions Inc. has always been a leader in the industry. Recently, t…" at bounding box center [362, 278] width 389 height 323
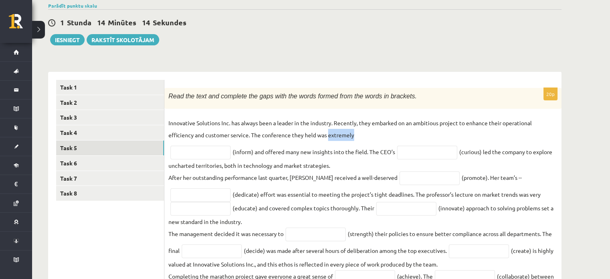
click at [412, 142] on fieldset "Innovative Solutions Inc. has always been a leader in the industry. Recently, t…" at bounding box center [362, 278] width 389 height 323
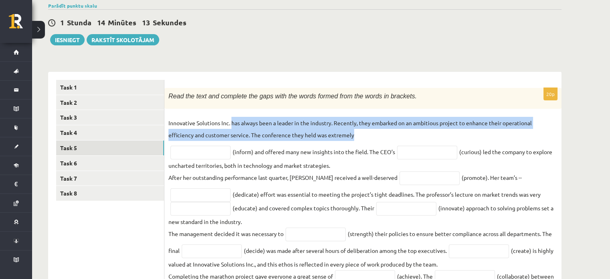
drag, startPoint x: 412, startPoint y: 142, endPoint x: 231, endPoint y: 128, distance: 181.7
click at [231, 128] on fieldset "Innovative Solutions Inc. has always been a leader in the industry. Recently, t…" at bounding box center [362, 278] width 389 height 323
click at [231, 128] on p "Innovative Solutions Inc. has always been a leader in the industry. Recently, t…" at bounding box center [362, 129] width 389 height 24
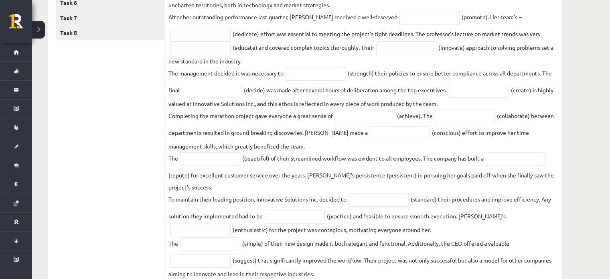
scroll to position [255, 0]
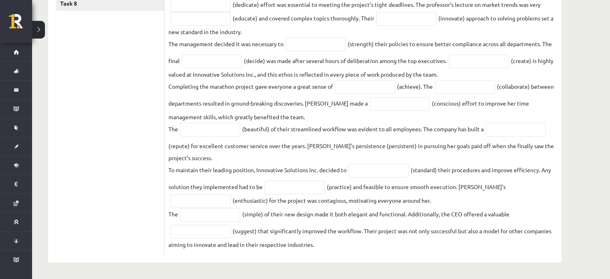
drag, startPoint x: 167, startPoint y: 123, endPoint x: 329, endPoint y: 253, distance: 208.1
click at [329, 253] on div "20p Read the text and complete the gaps with the words formed from the words in…" at bounding box center [362, 76] width 397 height 356
copy fieldset "Innovative Solutions Inc. has always been a leader in the industry. Recently, t…"
click at [241, 123] on fieldset "Innovative Solutions Inc. has always been a leader in the industry. Recently, t…" at bounding box center [362, 88] width 389 height 323
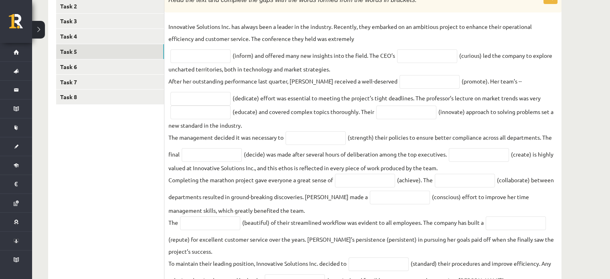
scroll to position [159, 0]
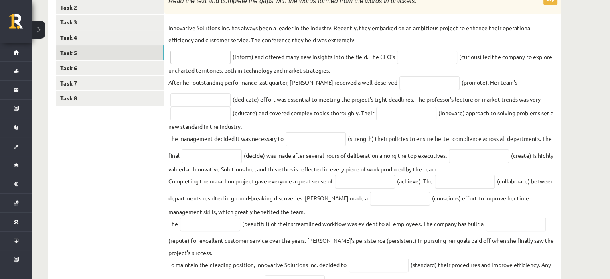
click at [207, 62] on input "text" at bounding box center [200, 57] width 60 height 14
type input "**********"
click at [378, 50] on fieldset "**********" at bounding box center [362, 183] width 389 height 323
click at [445, 59] on input "text" at bounding box center [427, 57] width 60 height 14
click at [420, 59] on input "********" at bounding box center [427, 57] width 60 height 14
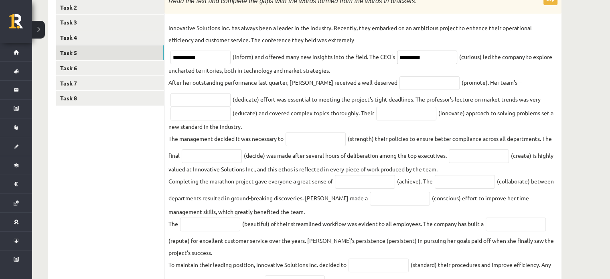
type input "**********"
click at [399, 89] on input "text" at bounding box center [429, 83] width 60 height 14
type input "*********"
click at [188, 103] on input "text" at bounding box center [200, 100] width 60 height 14
type input "*********"
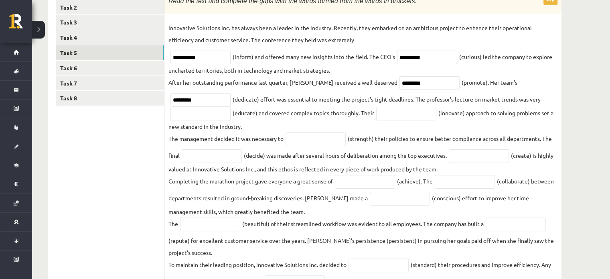
click at [195, 121] on fieldset "**********" at bounding box center [362, 183] width 389 height 323
click at [196, 117] on input "text" at bounding box center [200, 114] width 60 height 14
type input "********"
click at [402, 114] on input "text" at bounding box center [406, 114] width 60 height 14
click at [311, 141] on input "text" at bounding box center [315, 139] width 60 height 14
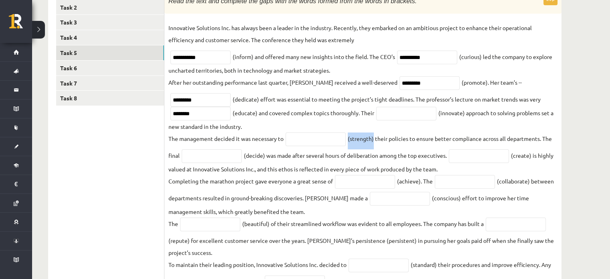
drag, startPoint x: 372, startPoint y: 136, endPoint x: 346, endPoint y: 141, distance: 26.9
click at [346, 141] on fieldset "**********" at bounding box center [362, 183] width 389 height 323
copy fieldset "(strength"
click at [302, 146] on fieldset "**********" at bounding box center [362, 183] width 389 height 323
click at [297, 142] on input "text" at bounding box center [315, 139] width 60 height 14
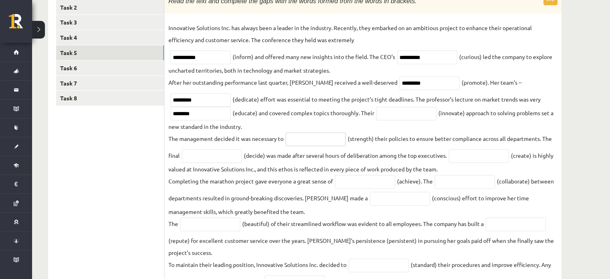
type input "*"
paste input "*********"
click at [291, 137] on input "*********" at bounding box center [315, 139] width 60 height 14
click at [332, 138] on input "********" at bounding box center [315, 139] width 60 height 14
type input "**********"
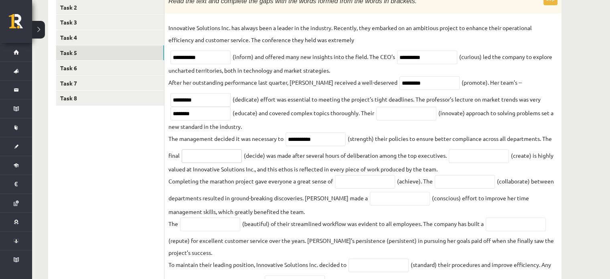
click at [218, 155] on input "text" at bounding box center [212, 156] width 60 height 14
type input "********"
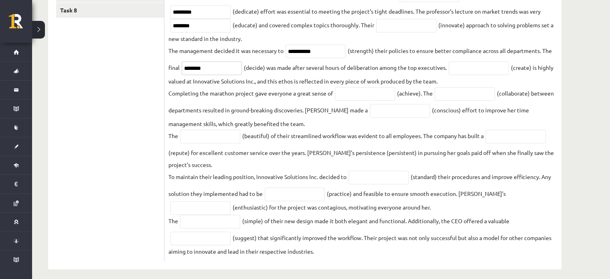
scroll to position [247, 0]
click at [475, 64] on input "text" at bounding box center [478, 68] width 60 height 14
type input "**********"
click at [351, 99] on input "text" at bounding box center [365, 94] width 60 height 14
type input "**********"
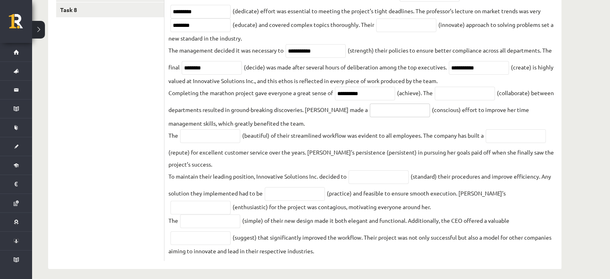
click at [380, 113] on input "text" at bounding box center [399, 110] width 60 height 14
click at [409, 109] on input "*********" at bounding box center [399, 110] width 60 height 14
type input "*********"
click at [210, 137] on input "text" at bounding box center [210, 136] width 60 height 14
type input "******"
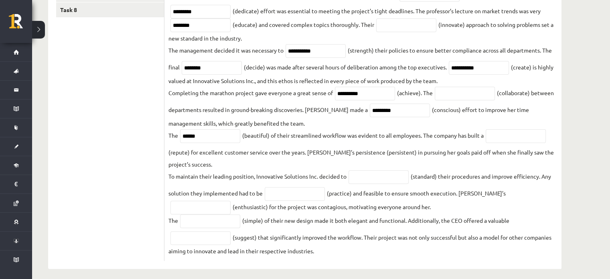
click at [507, 128] on fieldset "**********" at bounding box center [362, 94] width 389 height 323
click at [502, 139] on input "text" at bounding box center [515, 136] width 60 height 14
type input "*********"
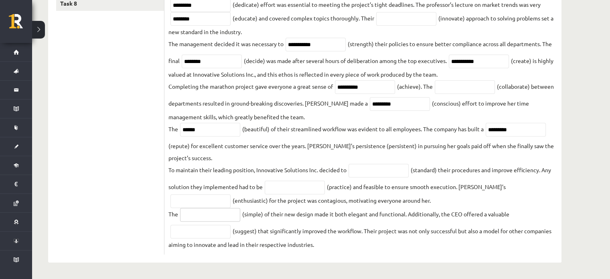
click at [196, 210] on input "text" at bounding box center [210, 215] width 60 height 14
click at [210, 216] on input "*********" at bounding box center [210, 215] width 60 height 14
type input "*********"
click at [191, 233] on input "text" at bounding box center [200, 231] width 60 height 14
type input "**********"
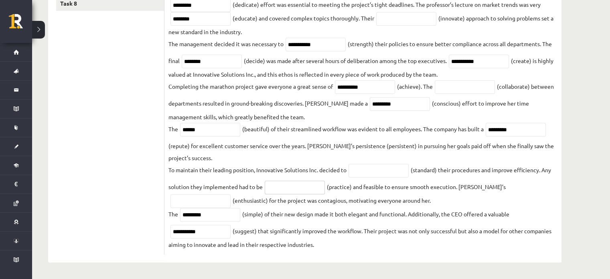
click at [300, 190] on input "text" at bounding box center [294, 187] width 60 height 14
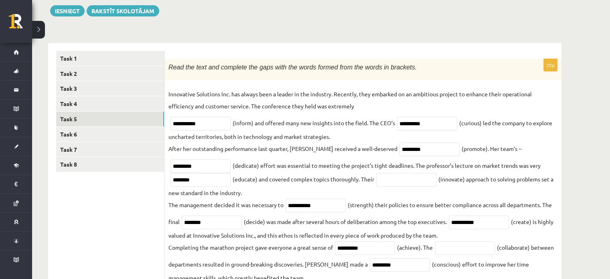
scroll to position [20, 0]
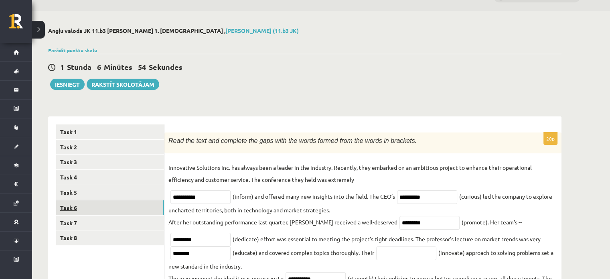
click at [104, 212] on link "Task 6" at bounding box center [110, 207] width 108 height 15
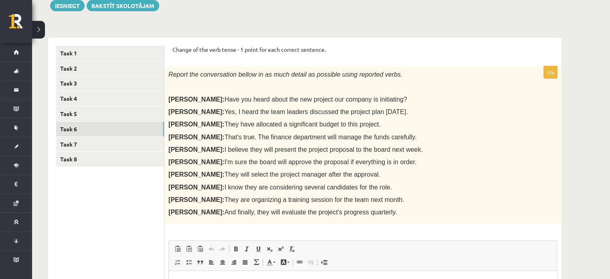
scroll to position [97, 0]
drag, startPoint x: 173, startPoint y: 46, endPoint x: 367, endPoint y: 102, distance: 202.4
click at [367, 102] on div "Change of the verb tense - 1 point for each correct sentence. 10p Report the co…" at bounding box center [362, 227] width 397 height 378
copy form "Change of the verb tense - 1 point for each correct sentence. 10p Report the co…"
click at [387, 147] on p "John: I believe they will present the project proposal to the board next week." at bounding box center [342, 150] width 349 height 8
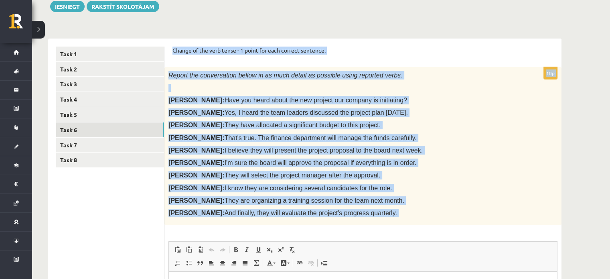
drag, startPoint x: 172, startPoint y: 46, endPoint x: 382, endPoint y: 239, distance: 285.6
click at [382, 239] on div "Change of the verb tense - 1 point for each correct sentence. 10p Report the co…" at bounding box center [362, 227] width 397 height 378
copy form "Change of the verb tense - 1 point for each correct sentence. 10p Report the co…"
click at [101, 141] on link "Task 7" at bounding box center [110, 144] width 108 height 15
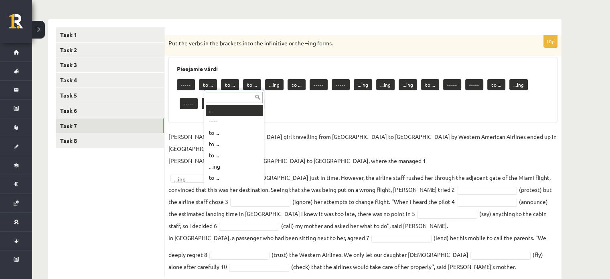
scroll to position [10, 0]
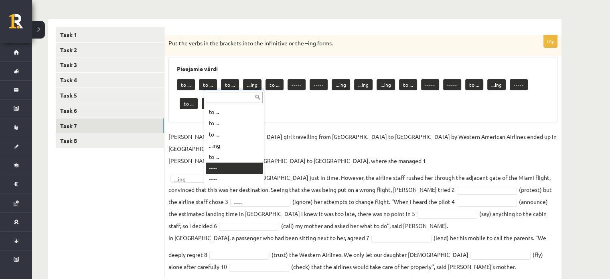
drag, startPoint x: 245, startPoint y: 194, endPoint x: 377, endPoint y: 214, distance: 133.0
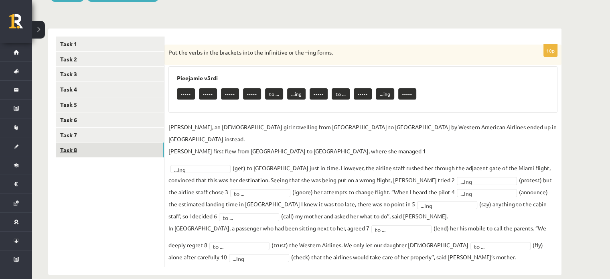
click at [104, 148] on link "Task 8" at bounding box center [110, 149] width 108 height 15
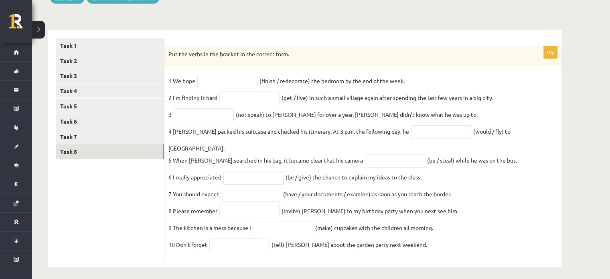
drag, startPoint x: 168, startPoint y: 51, endPoint x: 434, endPoint y: 88, distance: 268.3
click at [434, 88] on div "10p Put the verbs in the bracket in the correct form. 1 We hope (finish / redec…" at bounding box center [362, 152] width 397 height 213
copy div "Put the verbs in the bracket in the correct form. 1 We hope (finish / redecorat…"
click at [228, 101] on input "text" at bounding box center [249, 98] width 60 height 14
click at [220, 81] on input "text" at bounding box center [227, 82] width 60 height 14
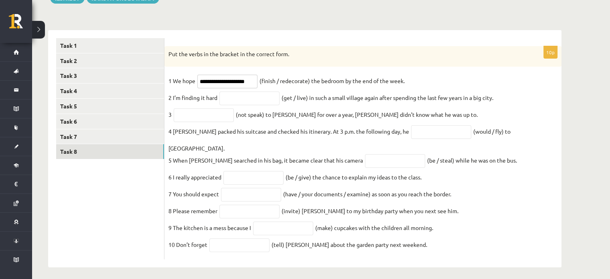
type input "**********"
click at [229, 102] on input "text" at bounding box center [249, 98] width 60 height 14
click at [166, 97] on div "**********" at bounding box center [362, 152] width 397 height 213
click at [207, 120] on input "text" at bounding box center [204, 115] width 60 height 14
click at [327, 158] on fieldset "**********" at bounding box center [362, 165] width 389 height 180
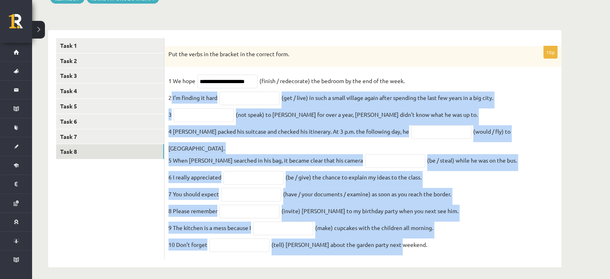
drag, startPoint x: 171, startPoint y: 99, endPoint x: 515, endPoint y: 297, distance: 397.9
click at [515, 173] on html "0 Dāvanas 1571 mP 81 xp Estere Vaivode Sākums Aktuāli Kā mācīties eSKOLĀ Kontak…" at bounding box center [305, 33] width 610 height 279
copy fieldset "I’m finding it hard (get / live) in such a small village again after spending t…"
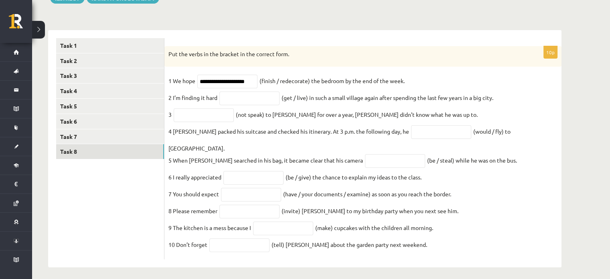
click at [236, 70] on div "**********" at bounding box center [362, 152] width 397 height 213
click at [237, 100] on input "text" at bounding box center [249, 98] width 60 height 14
type input "**********"
click at [183, 118] on input "text" at bounding box center [204, 115] width 60 height 14
type input "**********"
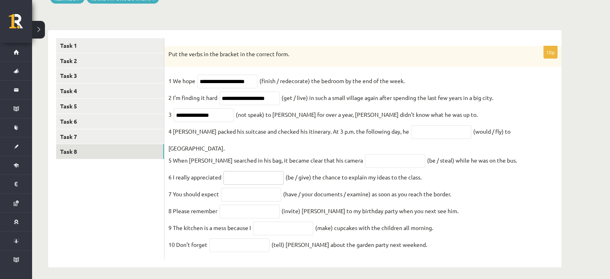
click at [236, 171] on input "text" at bounding box center [253, 178] width 60 height 14
type input "**********"
click at [237, 188] on input "text" at bounding box center [251, 195] width 60 height 14
type input "**********"
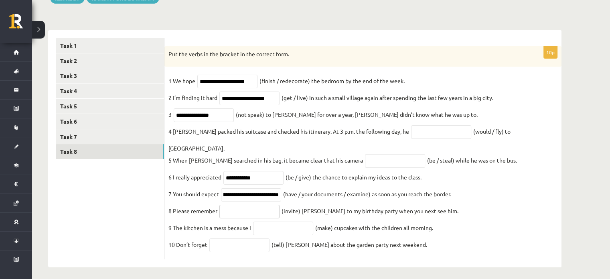
click at [249, 208] on input "text" at bounding box center [249, 211] width 60 height 14
type input "*********"
click at [275, 228] on input "text" at bounding box center [283, 228] width 60 height 14
type input "****"
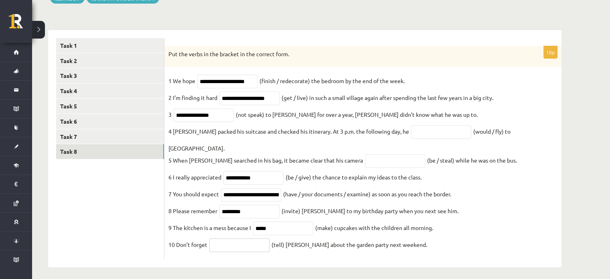
click at [235, 241] on input "text" at bounding box center [239, 245] width 60 height 14
type input "*******"
click at [292, 221] on input "****" at bounding box center [283, 228] width 60 height 14
type input "*"
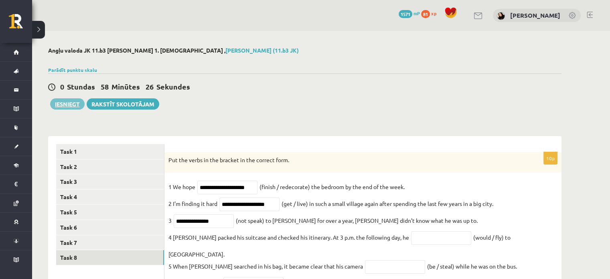
type input "**********"
click at [74, 103] on button "Iesniegt" at bounding box center [67, 103] width 34 height 11
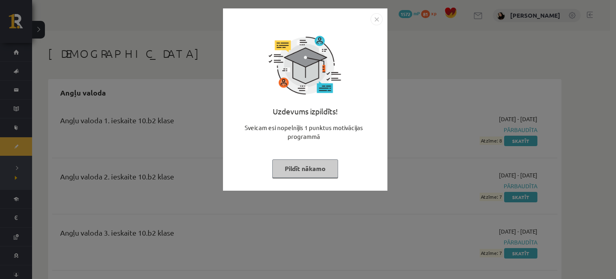
click at [317, 171] on button "Pildīt nākamo" at bounding box center [305, 168] width 66 height 18
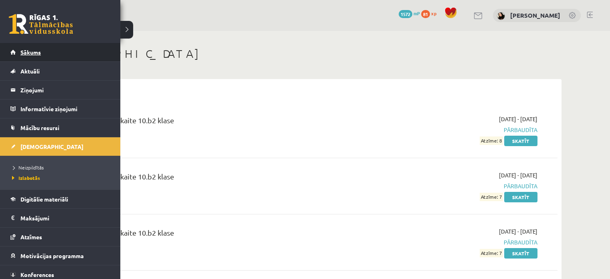
click at [40, 56] on link "Sākums" at bounding box center [60, 52] width 100 height 18
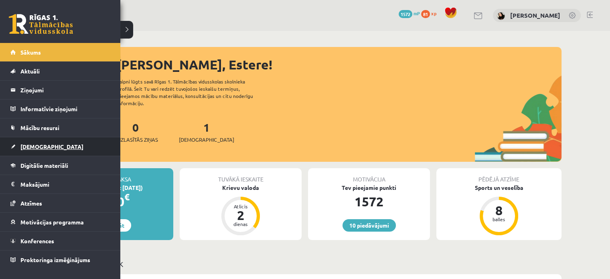
click at [29, 143] on span "[DEMOGRAPHIC_DATA]" at bounding box center [51, 146] width 63 height 7
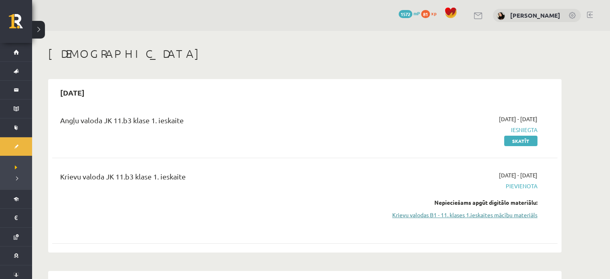
click at [470, 213] on link "Krievu valodas B1 - 11. klases 1.ieskaites mācību materiāls" at bounding box center [461, 214] width 151 height 8
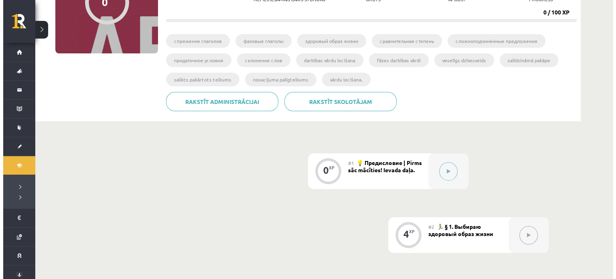
scroll to position [111, 0]
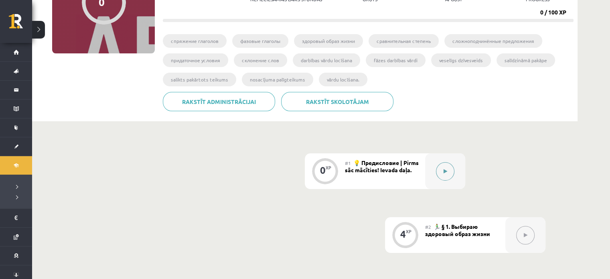
click at [437, 170] on button at bounding box center [445, 171] width 18 height 18
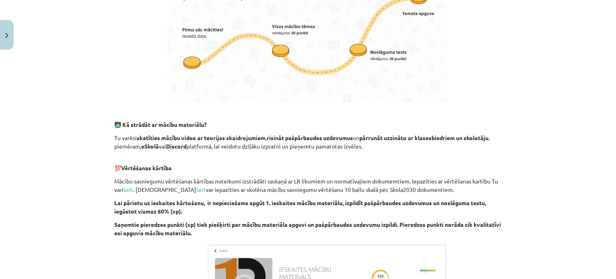
scroll to position [539, 0]
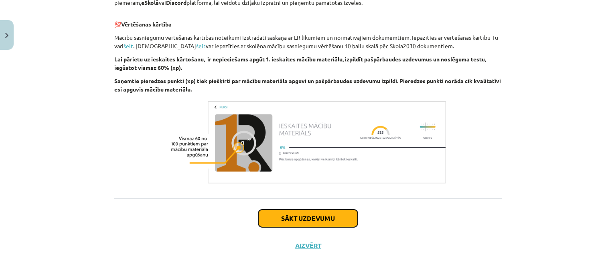
click at [287, 214] on button "Sākt uzdevumu" at bounding box center [307, 218] width 99 height 18
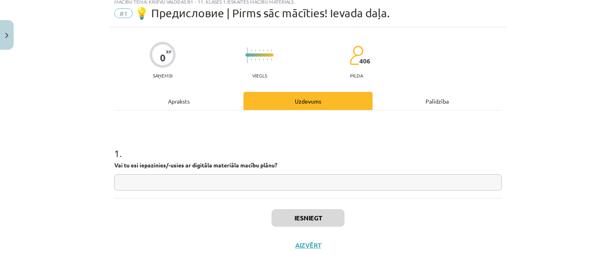
scroll to position [20, 0]
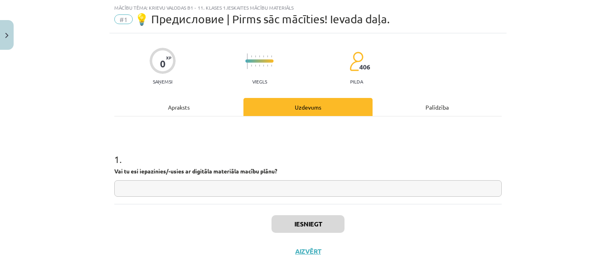
click at [236, 195] on input "text" at bounding box center [307, 188] width 387 height 16
click at [228, 184] on input "text" at bounding box center [307, 188] width 387 height 16
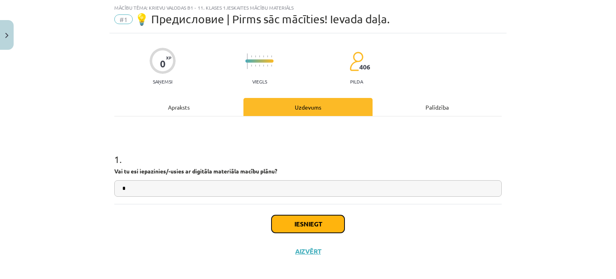
click at [287, 228] on button "Iesniegt" at bounding box center [307, 224] width 73 height 18
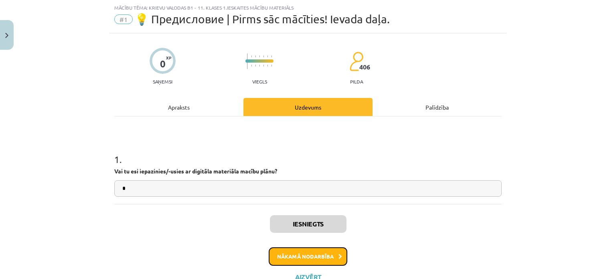
click at [305, 256] on button "Nākamā nodarbība" at bounding box center [308, 256] width 79 height 18
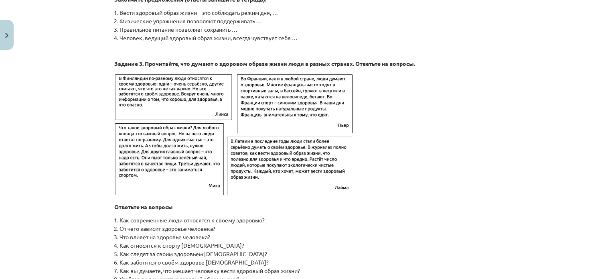
scroll to position [1301, 0]
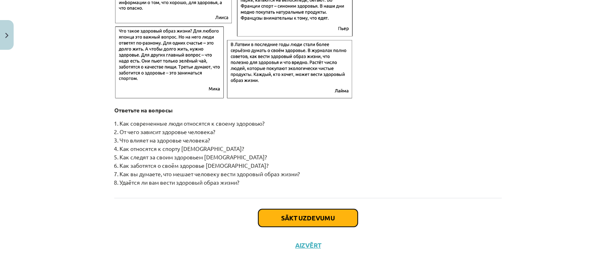
click at [285, 224] on button "Sākt uzdevumu" at bounding box center [307, 218] width 99 height 18
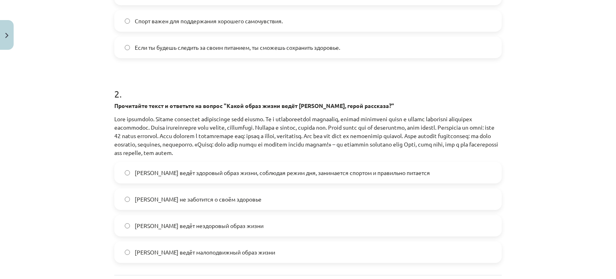
scroll to position [319, 0]
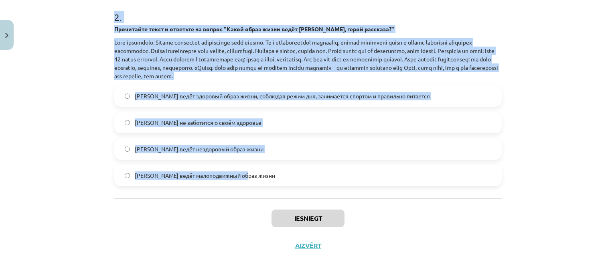
drag, startPoint x: 95, startPoint y: 137, endPoint x: 248, endPoint y: 182, distance: 159.5
click at [248, 182] on div "Mācību tēma: Krievu valodas b1 - 11. klases 1.ieskaites mācību materiāls #2 🏃‍♂…" at bounding box center [308, 139] width 616 height 279
copy form "9 . Lorem ip dolorsita consectetur adipisci elitsedd eiusmodtemporincid utlabor…"
click at [67, 143] on div "Mācību tēma: Krievu valodas b1 - 11. klases 1.ieskaites mācību materiāls #2 🏃‍♂…" at bounding box center [308, 139] width 616 height 279
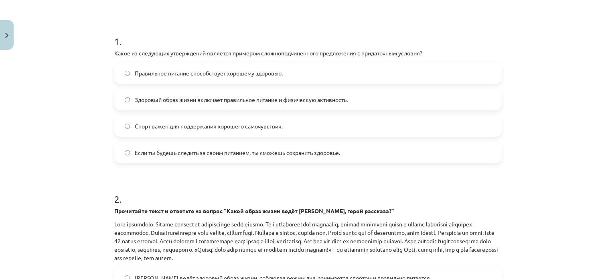
scroll to position [138, 0]
click at [172, 150] on span "Если ты будешь следить за своим питанием, ты сможешь сохранить здоровье." at bounding box center [237, 152] width 205 height 8
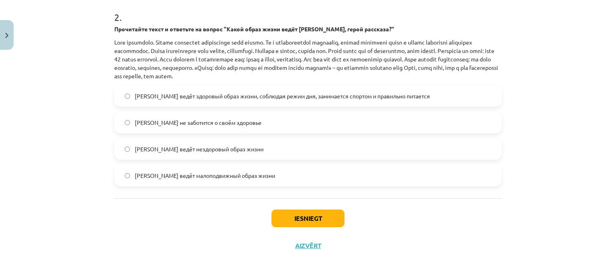
click at [256, 91] on label "[PERSON_NAME] ведёт здоровый образ жизни, соблюдая режим дня, занимается спорто…" at bounding box center [308, 96] width 386 height 20
click at [300, 214] on button "Iesniegt" at bounding box center [307, 218] width 73 height 18
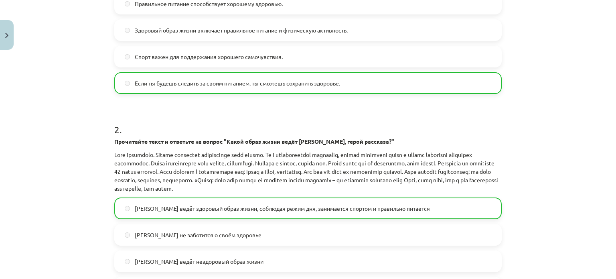
scroll to position [345, 0]
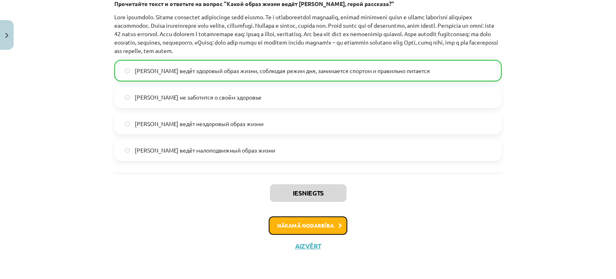
click at [305, 222] on button "Nākamā nodarbība" at bounding box center [308, 225] width 79 height 18
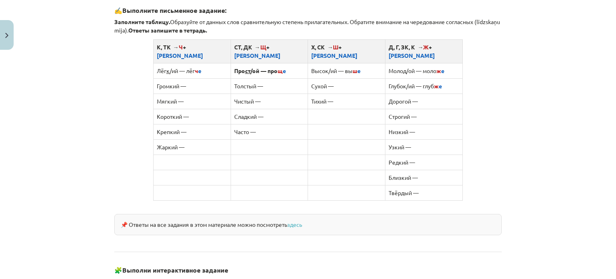
scroll to position [736, 0]
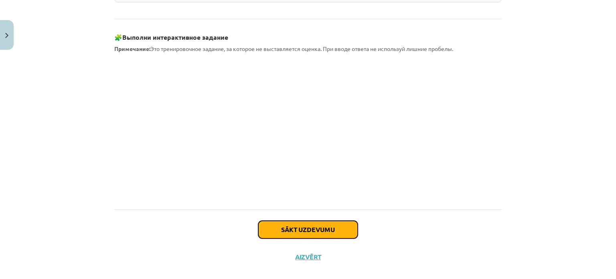
click at [325, 220] on button "Sākt uzdevumu" at bounding box center [307, 229] width 99 height 18
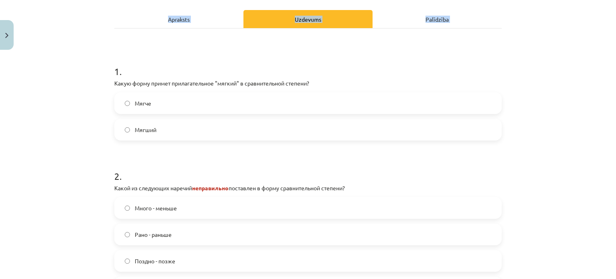
scroll to position [232, 0]
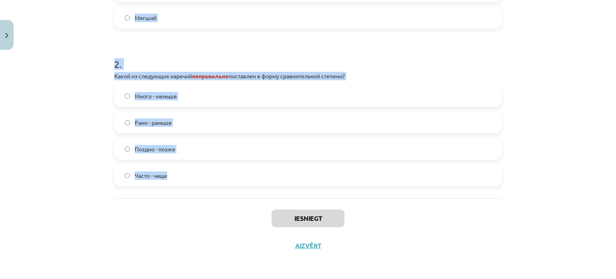
drag, startPoint x: 105, startPoint y: 95, endPoint x: 181, endPoint y: 178, distance: 112.9
click at [181, 178] on div "Mācību tēma: Krievu valodas b1 - 11. klases 1.ieskaites mācību materiāls #3 📖 §…" at bounding box center [308, 139] width 616 height 279
copy form "1 . Какую форму примет прилагательное "мягкий" в сравнительной степени? Мягче М…"
click at [30, 131] on div "Mācību tēma: Krievu valodas b1 - 11. klases 1.ieskaites mācību materiāls #3 📖 §…" at bounding box center [308, 139] width 616 height 279
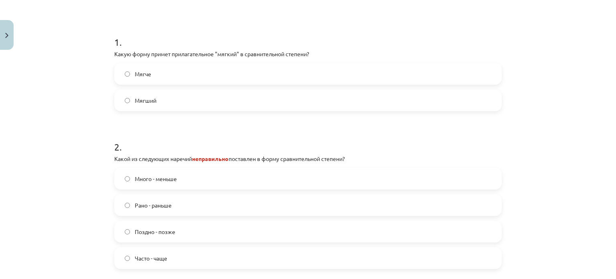
scroll to position [134, 0]
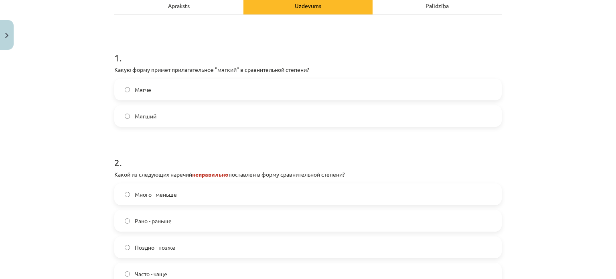
click at [168, 93] on label "Мягче" at bounding box center [308, 89] width 386 height 20
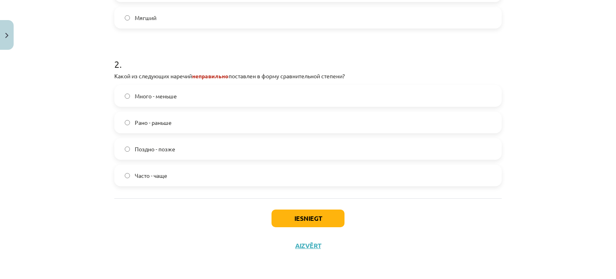
click at [148, 95] on span "Много - меньше" at bounding box center [156, 96] width 42 height 8
click at [290, 215] on button "Iesniegt" at bounding box center [307, 218] width 73 height 18
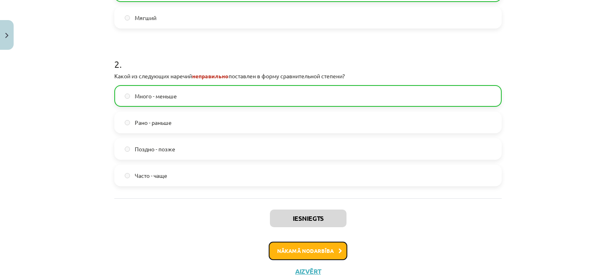
click at [295, 256] on button "Nākamā nodarbība" at bounding box center [308, 250] width 79 height 18
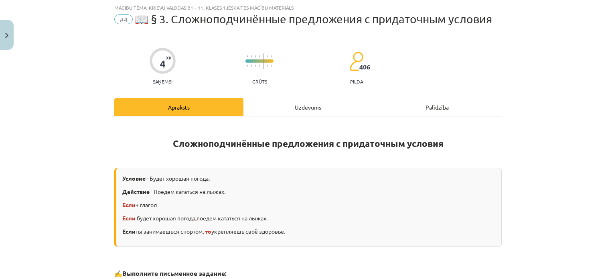
scroll to position [252, 0]
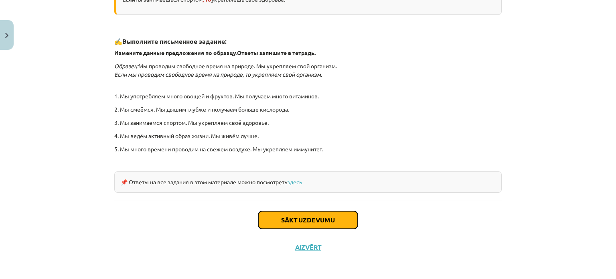
click at [282, 211] on button "Sākt uzdevumu" at bounding box center [307, 220] width 99 height 18
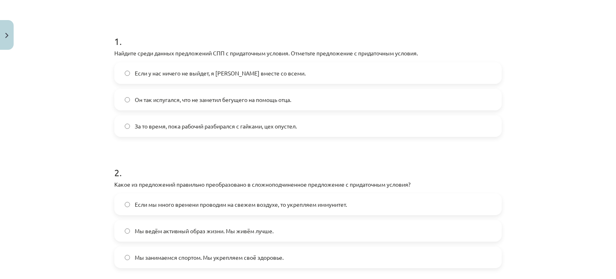
scroll to position [167, 0]
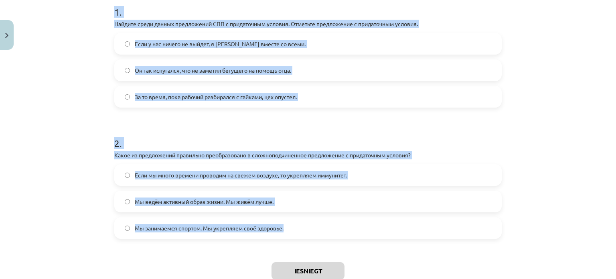
drag, startPoint x: 111, startPoint y: 11, endPoint x: 284, endPoint y: 240, distance: 286.9
click at [284, 240] on div "4 XP Saņemsi Grūts 406 pilda Apraksts Uzdevums Palīdzība 1 . Найдите среди данн…" at bounding box center [307, 98] width 397 height 425
copy form "1 . Найдите среди данных предложений СПП с придаточным условия. Отметьте предло…"
click at [103, 69] on div "Mācību tēma: Krievu valodas b1 - 11. klases 1.ieskaites mācību materiāls #4 📖 §…" at bounding box center [308, 139] width 616 height 279
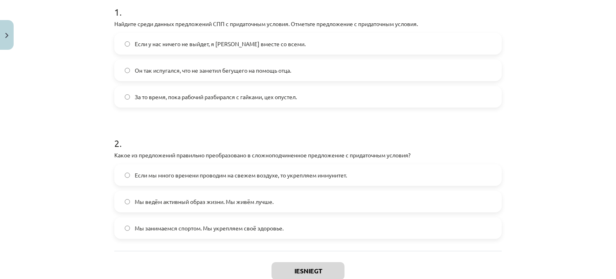
click at [152, 48] on label "Если у нас ничего не выйдет, я [PERSON_NAME] вместе со всеми." at bounding box center [308, 44] width 386 height 20
click at [186, 171] on span "Если мы много времени проводим на свежем воздухе, то укрепляем иммунитет." at bounding box center [241, 175] width 212 height 8
click at [312, 274] on button "Iesniegt" at bounding box center [307, 271] width 73 height 18
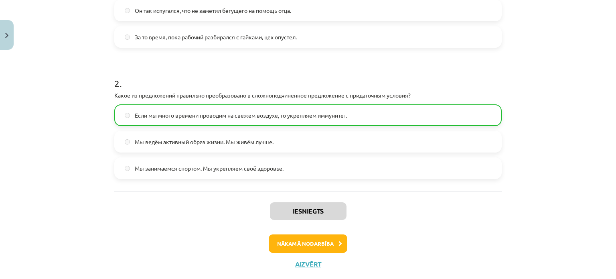
scroll to position [245, 0]
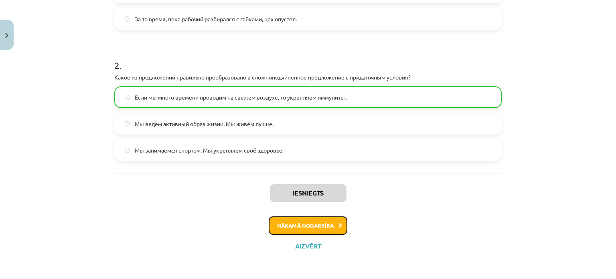
click at [300, 225] on button "Nākamā nodarbība" at bounding box center [308, 225] width 79 height 18
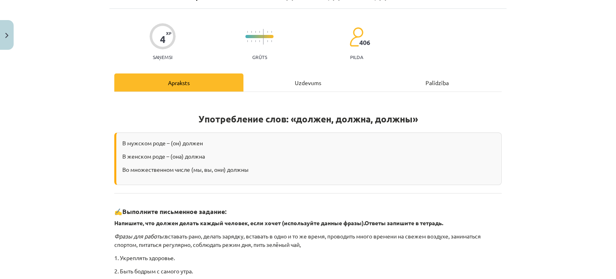
scroll to position [20, 0]
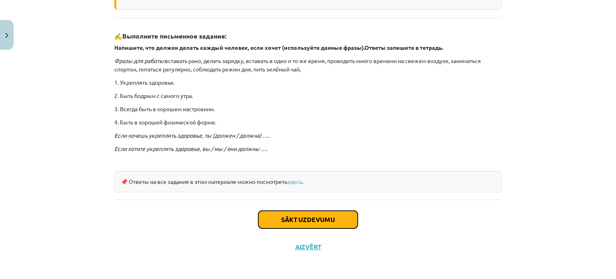
click at [290, 216] on button "Sākt uzdevumu" at bounding box center [307, 219] width 99 height 18
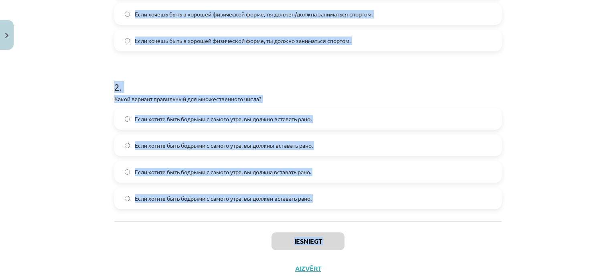
scroll to position [273, 0]
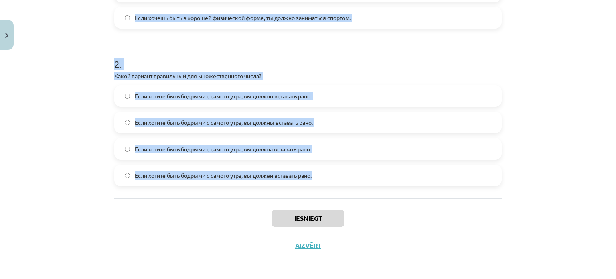
drag, startPoint x: 106, startPoint y: 38, endPoint x: 354, endPoint y: 173, distance: 282.4
click at [354, 173] on div "Mācību tēma: Krievu valodas b1 - 11. klases 1.ieskaites mācību materiāls #5 📖 §…" at bounding box center [308, 139] width 616 height 279
copy form "2 . Lorem ip dolorsitame consectet adipiscing elits doeiusm "tempor" inc "utlab…"
click at [256, 46] on h1 "2 ." at bounding box center [307, 56] width 387 height 25
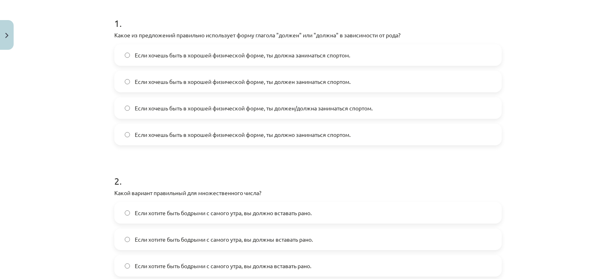
scroll to position [155, 0]
click at [268, 75] on label "Если хочешь быть в хорошей физической форме, ты должен заниматься спортом." at bounding box center [308, 82] width 386 height 20
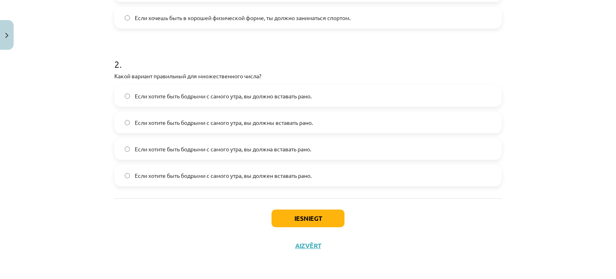
click at [218, 163] on div "Если хотите быть бодрыми с самого утра, вы должно вставать рано. Если хотите бы…" at bounding box center [307, 135] width 387 height 101
click at [197, 147] on span "Если хотите быть бодрыми с самого утра, вы должна вставать рано." at bounding box center [223, 149] width 176 height 8
click at [303, 214] on button "Iesniegt" at bounding box center [307, 218] width 73 height 18
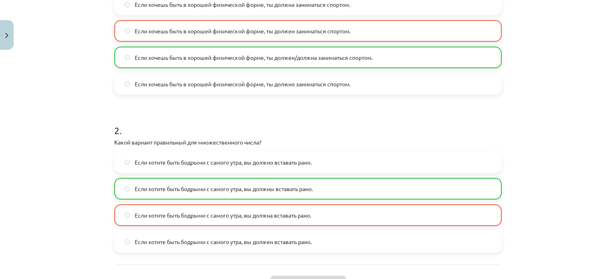
scroll to position [298, 0]
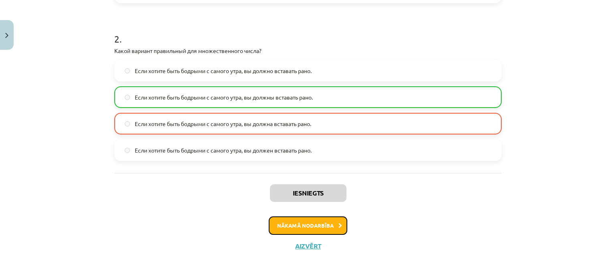
click at [298, 219] on button "Nākamā nodarbība" at bounding box center [308, 225] width 79 height 18
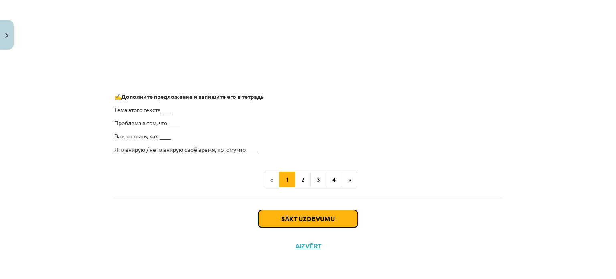
click at [298, 219] on button "Sākt uzdevumu" at bounding box center [307, 219] width 99 height 18
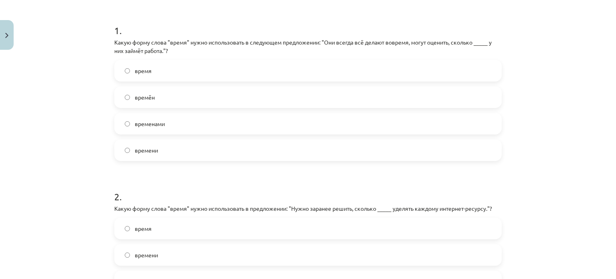
scroll to position [147, 0]
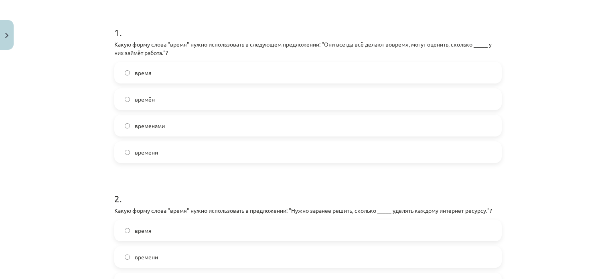
click at [114, 20] on h1 "1 ." at bounding box center [307, 25] width 387 height 25
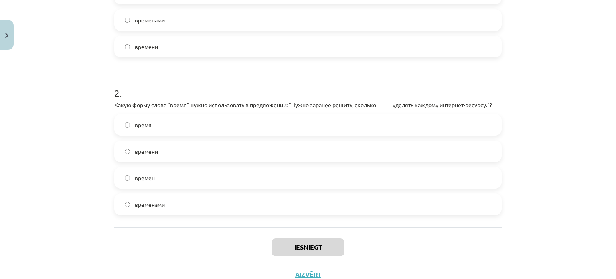
scroll to position [281, 0]
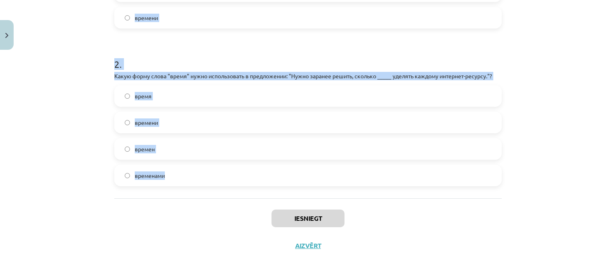
drag, startPoint x: 102, startPoint y: 22, endPoint x: 184, endPoint y: 180, distance: 177.6
click at [184, 180] on div "Mācību tēma: Krievu valodas b1 - 11. klases 1.ieskaites mācību materiāls #6 ⏳ §…" at bounding box center [308, 139] width 616 height 279
copy form "1 . Какую форму слова "время" нужно использовать в следующем предложении: "Они …"
click at [18, 137] on div "Mācību tēma: Krievu valodas b1 - 11. klases 1.ieskaites mācību materiāls #6 ⏳ §…" at bounding box center [308, 139] width 616 height 279
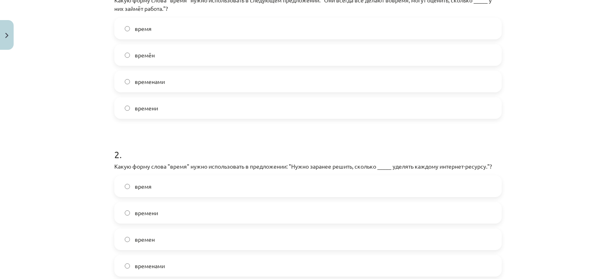
scroll to position [174, 0]
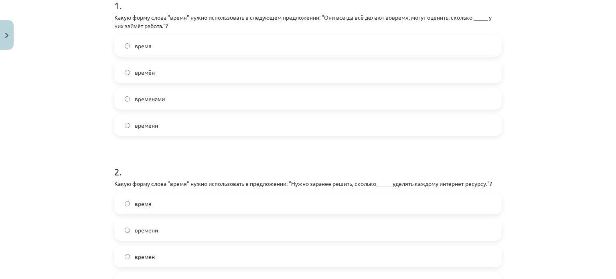
click at [170, 121] on label "времени" at bounding box center [308, 125] width 386 height 20
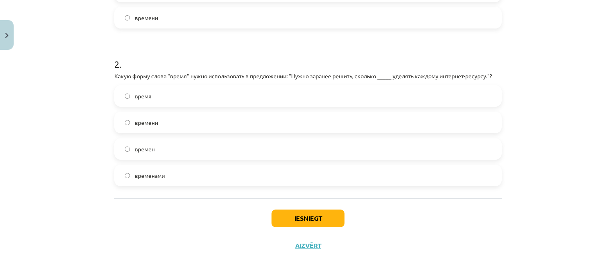
scroll to position [281, 0]
click at [165, 117] on label "времени" at bounding box center [308, 123] width 386 height 20
click at [329, 216] on button "Iesniegt" at bounding box center [307, 219] width 73 height 18
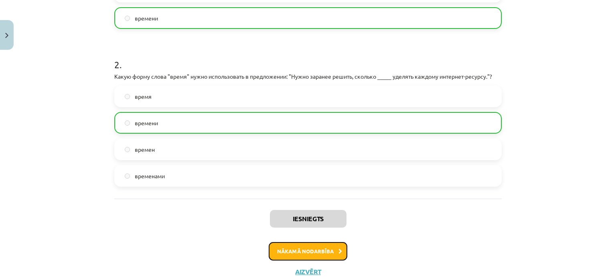
click at [304, 255] on button "Nākamā nodarbība" at bounding box center [308, 251] width 79 height 18
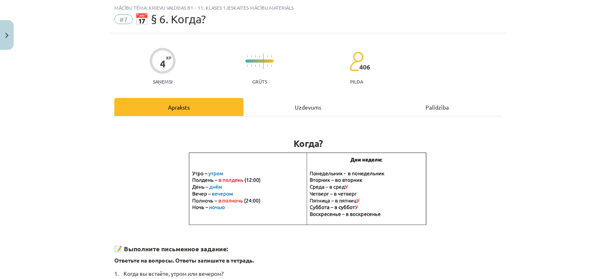
scroll to position [190, 0]
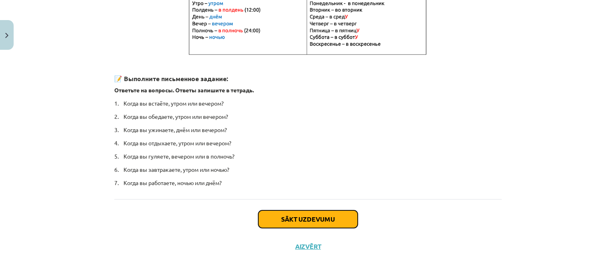
click at [280, 210] on button "Sākt uzdevumu" at bounding box center [307, 219] width 99 height 18
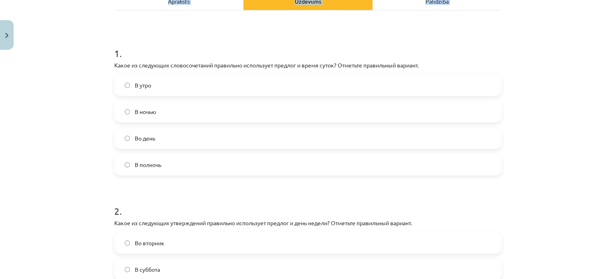
scroll to position [273, 0]
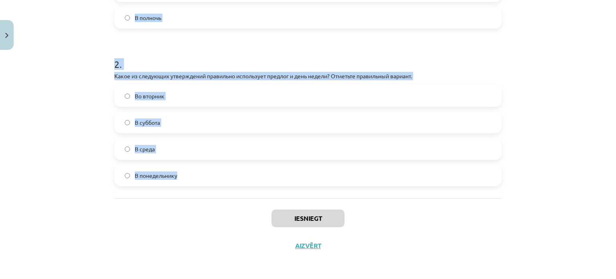
drag, startPoint x: 110, startPoint y: 48, endPoint x: 200, endPoint y: 174, distance: 155.0
click at [200, 174] on div "4 XP Saņemsi Grūts 406 pilda Apraksts Uzdevums Palīdzība 1 . Какое из следующих…" at bounding box center [307, 20] width 397 height 478
copy form "1 . Какое из следующих словосочетаний правильно использует предлог и время суто…"
click at [104, 159] on div "Mācību tēma: Krievu valodas b1 - 11. klases 1.ieskaites mācību materiāls #7 📅 §…" at bounding box center [308, 139] width 616 height 279
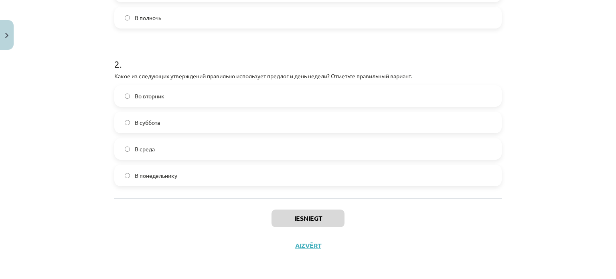
scroll to position [198, 0]
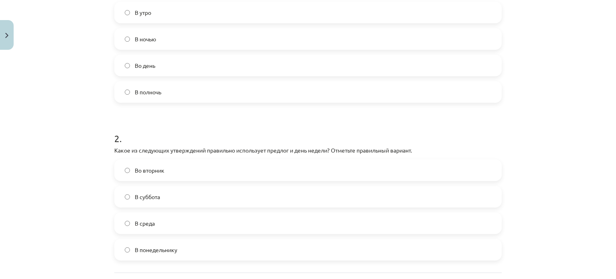
click at [190, 89] on label "В полночь" at bounding box center [308, 92] width 386 height 20
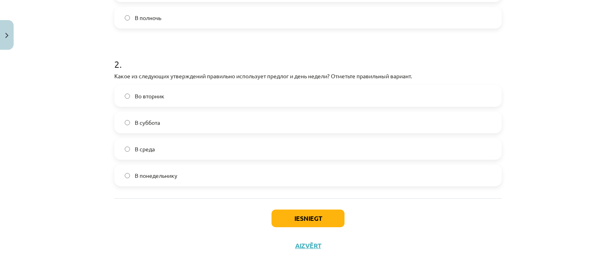
click at [175, 99] on label "Во вторник" at bounding box center [308, 96] width 386 height 20
click at [297, 211] on button "Iesniegt" at bounding box center [307, 218] width 73 height 18
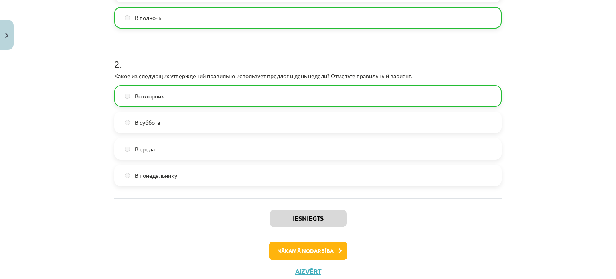
scroll to position [298, 0]
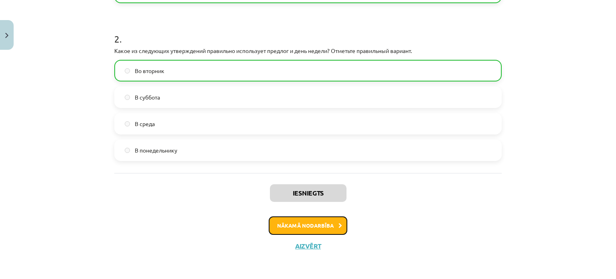
click at [314, 226] on button "Nākamā nodarbība" at bounding box center [308, 225] width 79 height 18
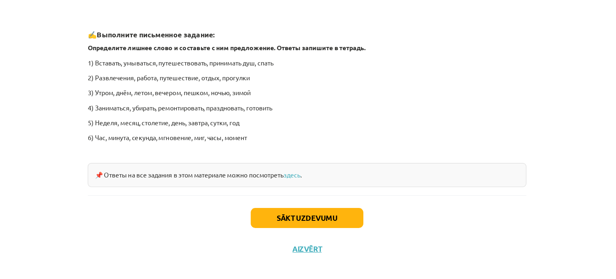
scroll to position [111, 0]
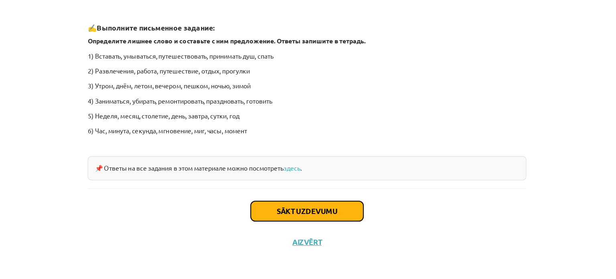
click at [294, 218] on button "Sākt uzdevumu" at bounding box center [307, 219] width 99 height 18
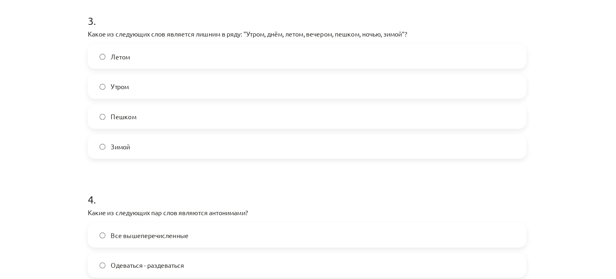
scroll to position [561, 0]
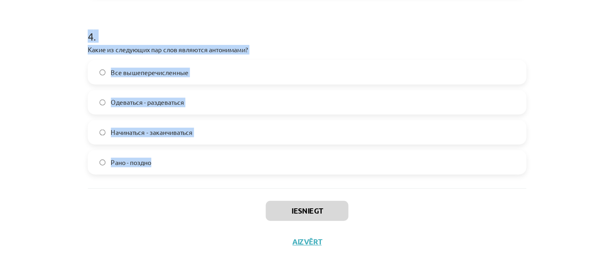
drag, startPoint x: 107, startPoint y: 152, endPoint x: 187, endPoint y: 177, distance: 84.3
copy form "1 . Какие из следующих пар слов являются синонимами? Огорчение - радоваться Пер…"
click at [95, 115] on div "Mācību tēma: Krievu valodas b1 - 11. klases 1.ieskaites mācību materiāls #8 ⏰ §…" at bounding box center [308, 139] width 616 height 279
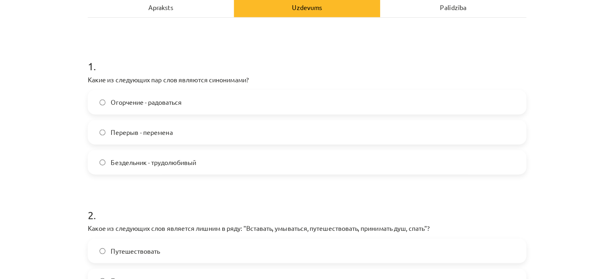
scroll to position [79, 0]
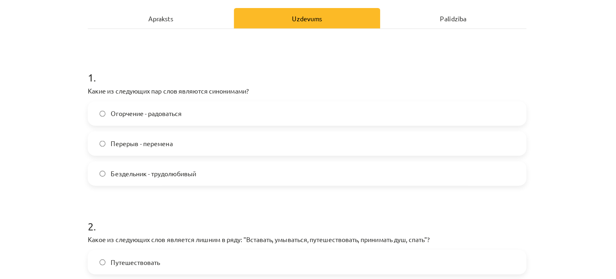
click at [191, 151] on label "Перерыв - перемена" at bounding box center [308, 159] width 386 height 20
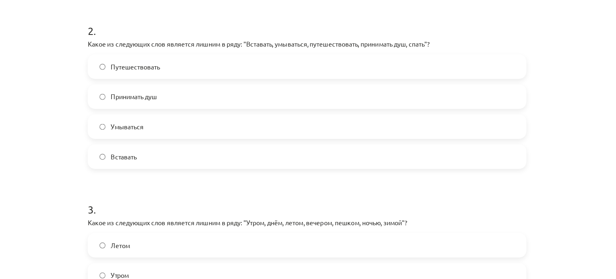
scroll to position [250, 0]
click at [189, 95] on label "Путешествовать" at bounding box center [308, 91] width 386 height 20
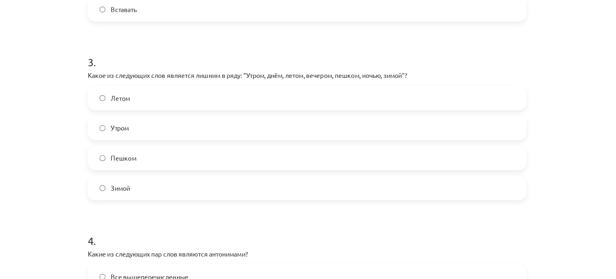
scroll to position [382, 0]
click at [169, 179] on label "Пешком" at bounding box center [308, 171] width 386 height 20
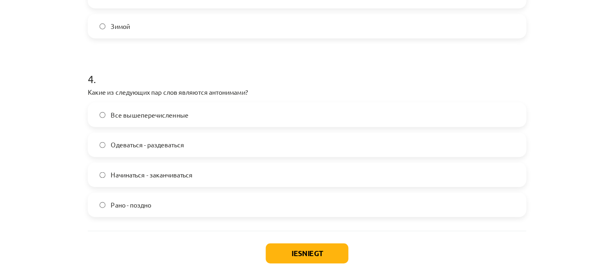
scroll to position [536, 0]
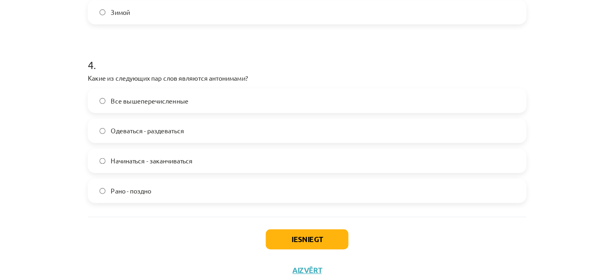
click at [174, 126] on label "Все вышеперечисленные" at bounding box center [308, 121] width 386 height 20
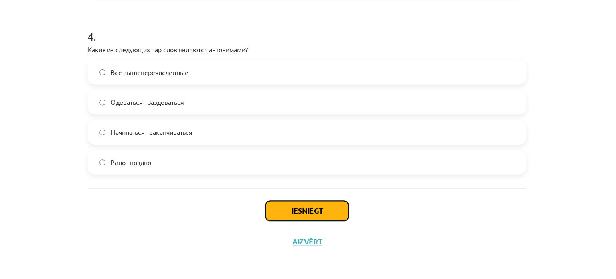
click at [296, 212] on button "Iesniegt" at bounding box center [307, 218] width 73 height 18
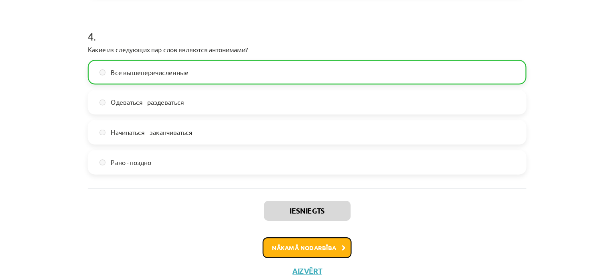
click at [291, 250] on button "Nākamā nodarbība" at bounding box center [308, 250] width 79 height 18
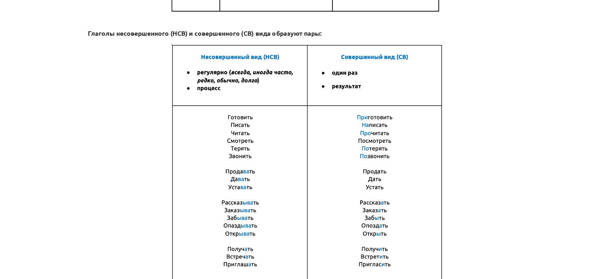
scroll to position [582, 0]
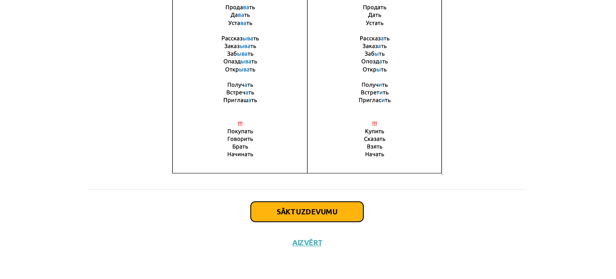
click at [277, 219] on button "Sākt uzdevumu" at bounding box center [307, 219] width 99 height 18
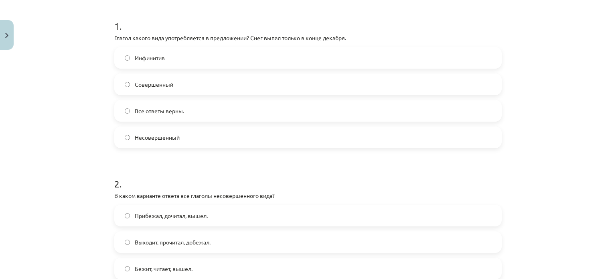
scroll to position [151, 0]
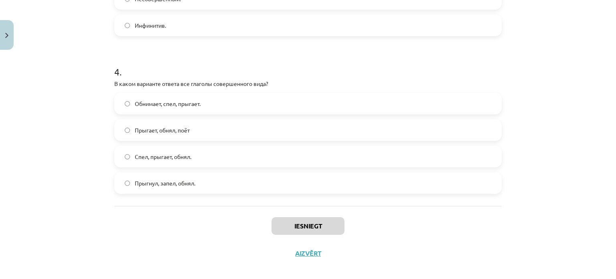
scroll to position [588, 0]
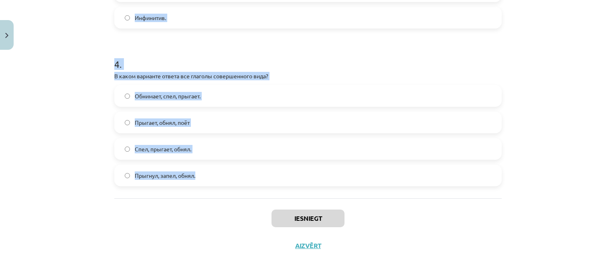
drag, startPoint x: 112, startPoint y: 27, endPoint x: 199, endPoint y: 175, distance: 171.2
copy form "2 . Loremi dolors amet consecteturad e seddoeiusmo? Temp incid utlabo e dolor m…"
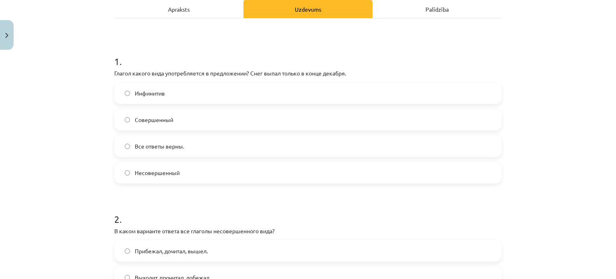
scroll to position [117, 0]
click at [151, 126] on label "Совершенный" at bounding box center [308, 120] width 386 height 20
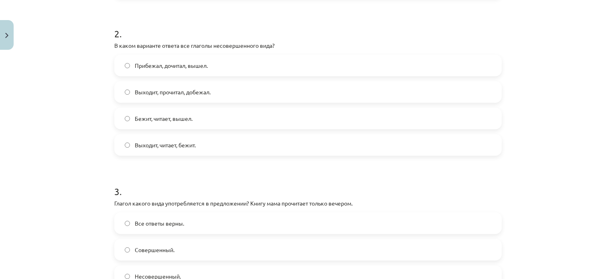
scroll to position [302, 0]
click at [148, 146] on span "Выходит, читает, бежит." at bounding box center [165, 145] width 61 height 8
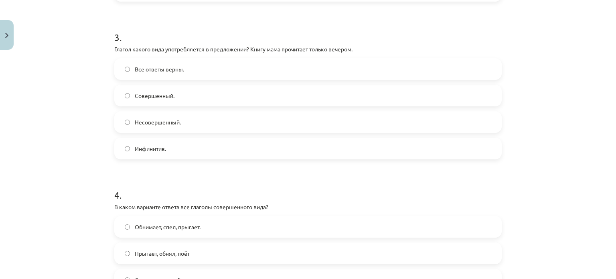
scroll to position [466, 0]
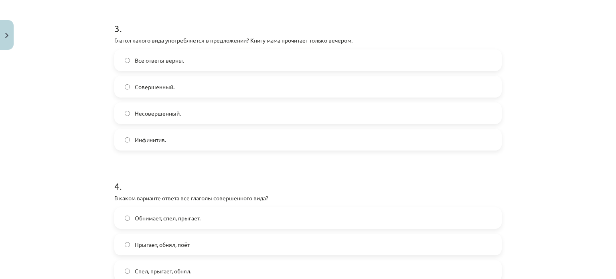
click at [163, 89] on span "Совершенный." at bounding box center [155, 87] width 40 height 8
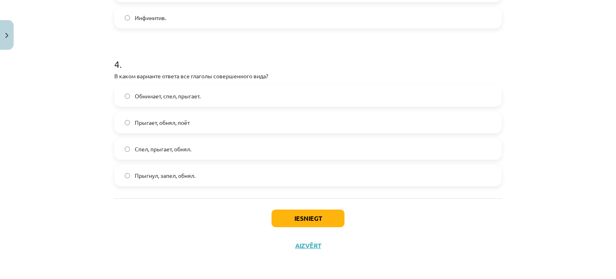
click at [183, 150] on span "Спел, прыгает, обнял." at bounding box center [163, 149] width 57 height 8
click at [281, 217] on button "Iesniegt" at bounding box center [307, 218] width 73 height 18
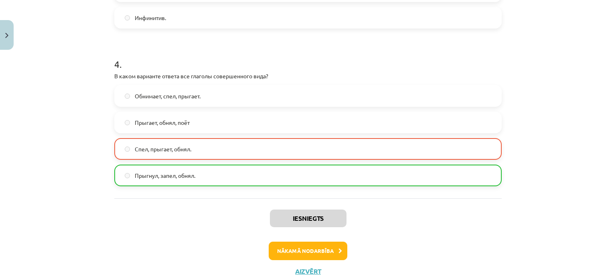
scroll to position [613, 0]
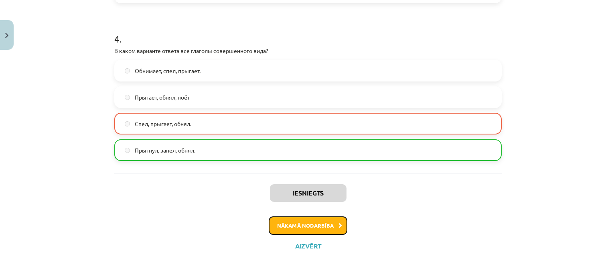
click at [284, 228] on button "Nākamā nodarbība" at bounding box center [308, 225] width 79 height 18
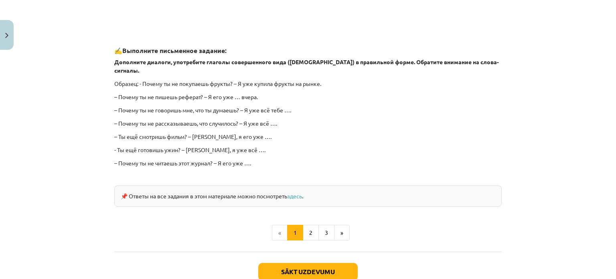
scroll to position [731, 0]
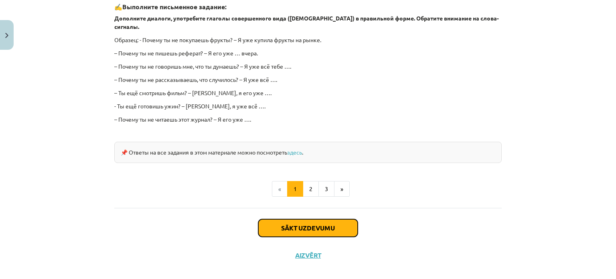
click at [269, 219] on button "Sākt uzdevumu" at bounding box center [307, 228] width 99 height 18
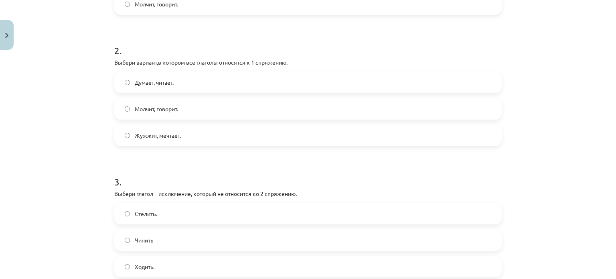
scroll to position [482, 0]
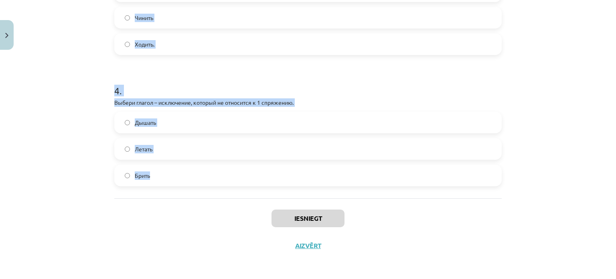
drag, startPoint x: 107, startPoint y: 156, endPoint x: 179, endPoint y: 170, distance: 73.2
copy form "1 . Выбери вариант с глаголами во 2 спряжении. Думает, читает. Жужжит, мечтает.…"
click at [215, 78] on h1 "4 ." at bounding box center [307, 83] width 387 height 25
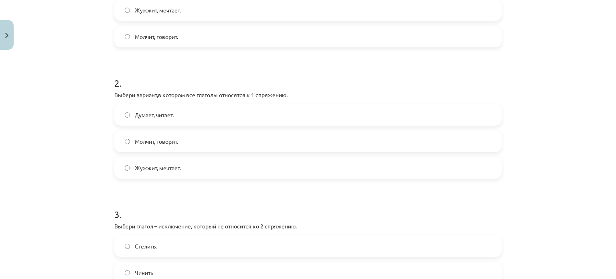
scroll to position [169, 0]
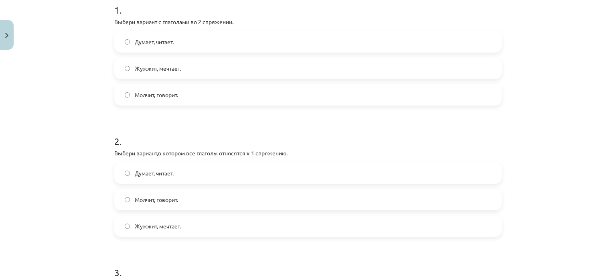
click at [184, 96] on label "Молчит, говорит." at bounding box center [308, 95] width 386 height 20
click at [168, 206] on label "Молчит, говорит." at bounding box center [308, 199] width 386 height 20
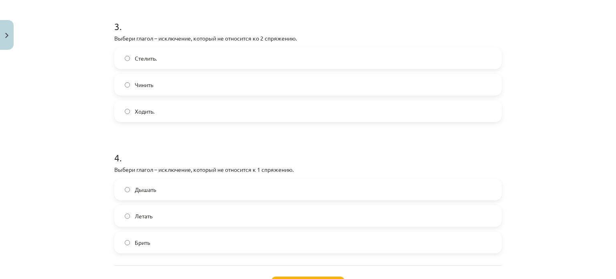
scroll to position [425, 0]
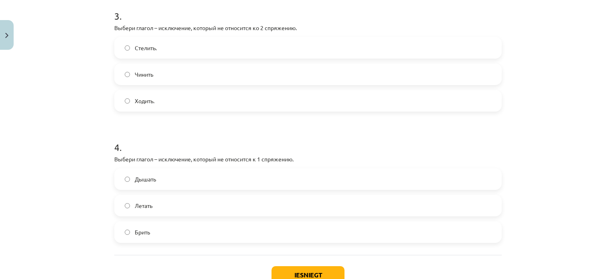
click at [164, 46] on label "Стелить." at bounding box center [308, 48] width 386 height 20
click at [162, 204] on label "Летать" at bounding box center [308, 205] width 386 height 20
click at [282, 277] on button "Iesniegt" at bounding box center [307, 275] width 73 height 18
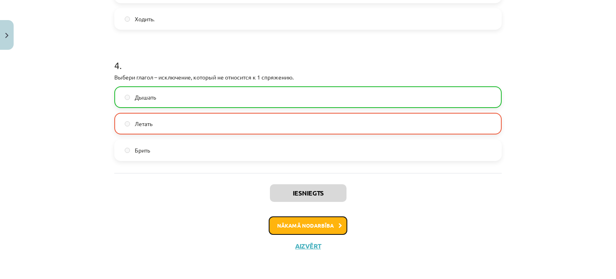
click at [306, 228] on button "Nākamā nodarbība" at bounding box center [308, 225] width 79 height 18
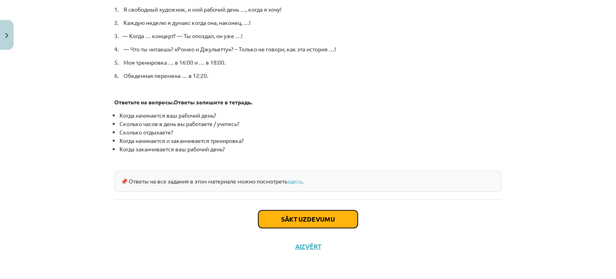
click at [304, 220] on button "Sākt uzdevumu" at bounding box center [307, 219] width 99 height 18
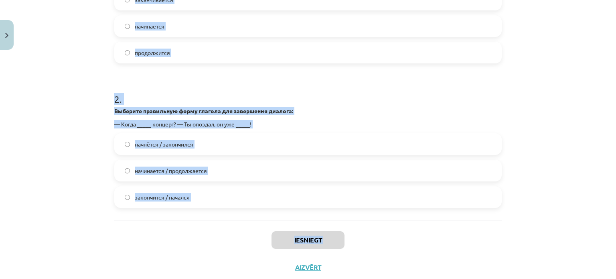
scroll to position [272, 0]
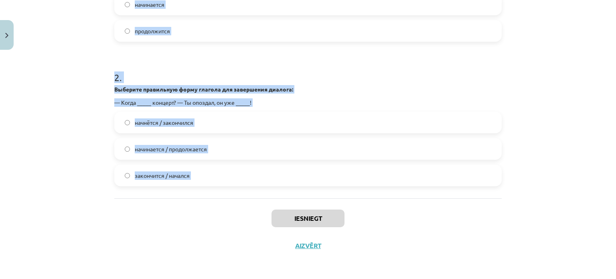
drag, startPoint x: 105, startPoint y: 48, endPoint x: 201, endPoint y: 203, distance: 181.7
click at [201, 203] on div "Mācību tēma: Krievu valodas b1 - 11. klases 1.ieskaites mācību materiāls #11 📖 …" at bounding box center [308, 139] width 616 height 279
copy form "1 . Выберите правильную форму глагола для завершения предложения: Я свободный х…"
click at [286, 70] on h1 "2 ." at bounding box center [307, 70] width 387 height 25
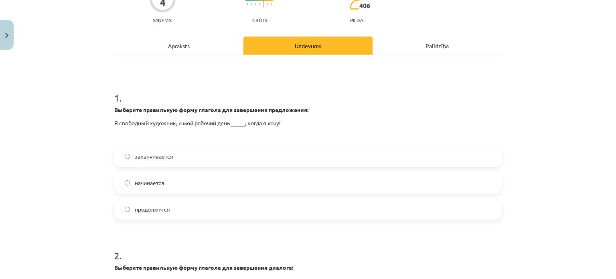
scroll to position [93, 0]
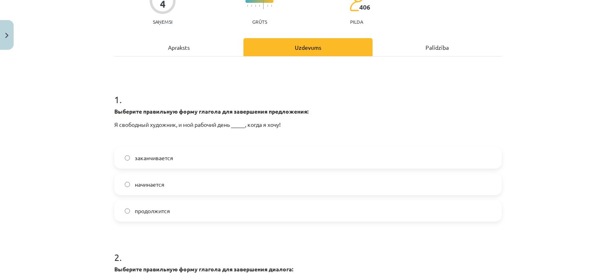
click at [167, 162] on label "заканчивается" at bounding box center [308, 157] width 386 height 20
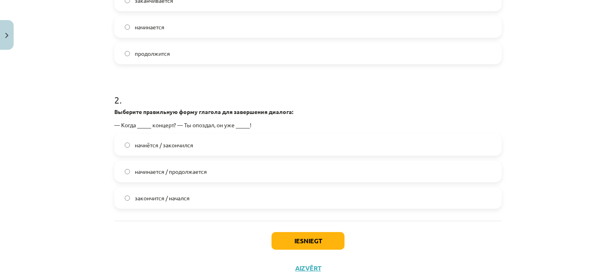
scroll to position [250, 0]
click at [159, 147] on span "начнётся / закончился" at bounding box center [164, 144] width 59 height 8
click at [289, 232] on button "Iesniegt" at bounding box center [307, 240] width 73 height 18
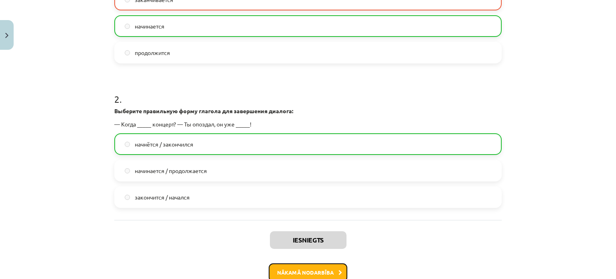
click at [315, 269] on button "Nākamā nodarbība" at bounding box center [308, 272] width 79 height 18
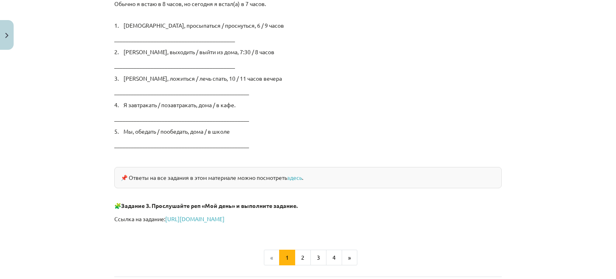
scroll to position [1374, 0]
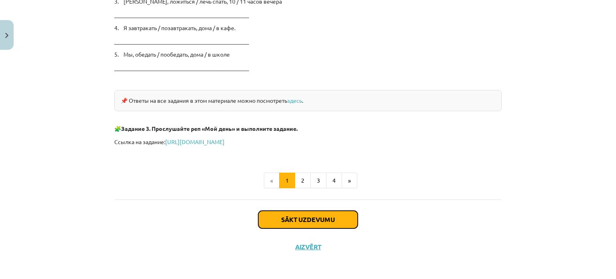
click at [283, 216] on button "Sākt uzdevumu" at bounding box center [307, 219] width 99 height 18
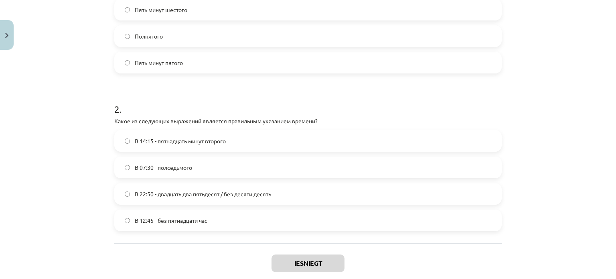
scroll to position [232, 0]
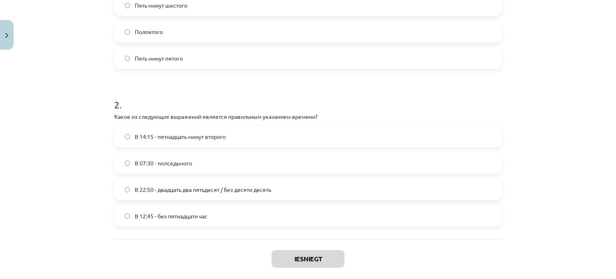
click at [219, 173] on div "В 07:30 - полседьмого" at bounding box center [307, 163] width 387 height 22
drag, startPoint x: 217, startPoint y: 230, endPoint x: 208, endPoint y: 212, distance: 20.4
click at [208, 212] on div "1 . Соответствует ли правильный перевод следующему выражению? Выберите правильн…" at bounding box center [307, 71] width 387 height 334
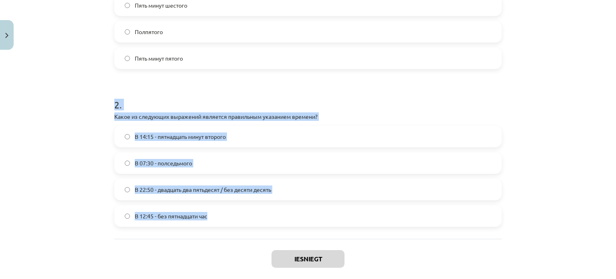
drag, startPoint x: 208, startPoint y: 212, endPoint x: 77, endPoint y: 89, distance: 180.0
click at [77, 89] on div "Mācību tēma: Krievu valodas b1 - 11. klases 1.ieskaites mācību materiāls #12 ⏰ …" at bounding box center [308, 139] width 616 height 279
click at [191, 94] on h1 "2 ." at bounding box center [307, 97] width 387 height 25
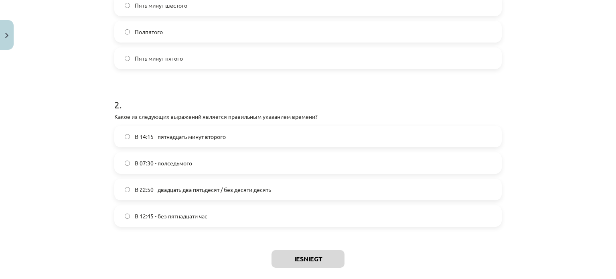
click at [178, 135] on span "В 14:15 - пятнадцать минут второго" at bounding box center [180, 136] width 91 height 8
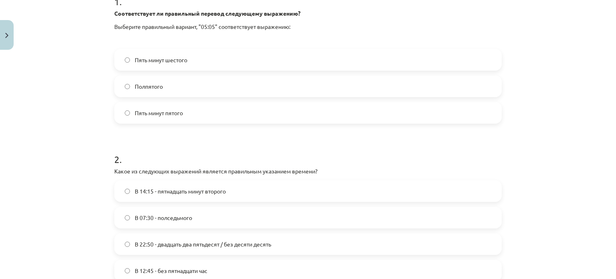
click at [174, 107] on label "Пять минут пятого" at bounding box center [308, 113] width 386 height 20
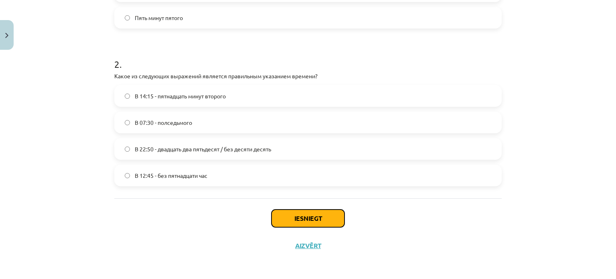
click at [281, 212] on button "Iesniegt" at bounding box center [307, 218] width 73 height 18
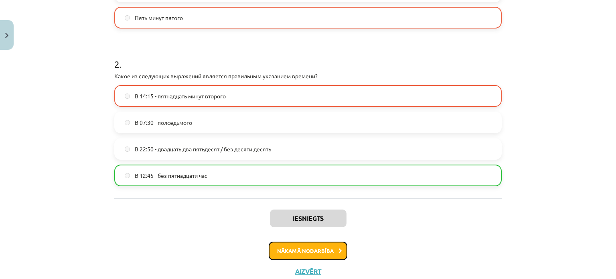
click at [283, 250] on button "Nākamā nodarbība" at bounding box center [308, 250] width 79 height 18
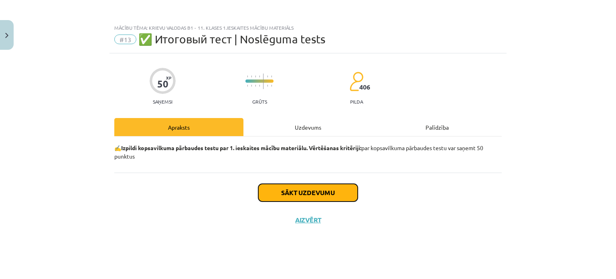
click at [266, 197] on button "Sākt uzdevumu" at bounding box center [307, 193] width 99 height 18
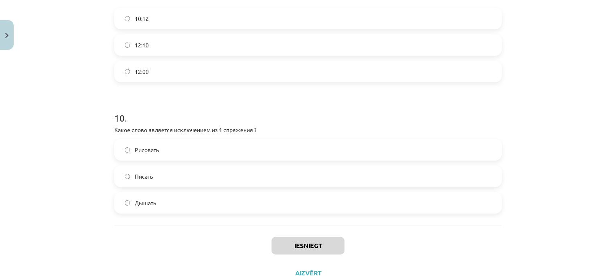
scroll to position [1588, 0]
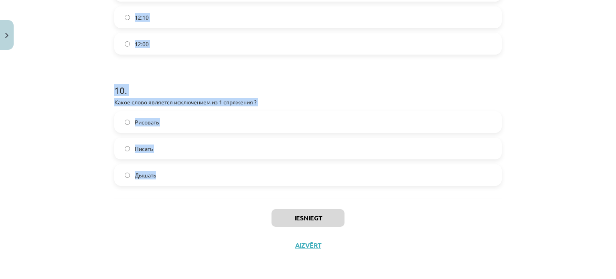
drag, startPoint x: 109, startPoint y: 175, endPoint x: 183, endPoint y: 186, distance: 74.5
click at [277, 97] on div "10 . Какое слово является исключением из 1 спряжения ? Рисовать Писать Дышать" at bounding box center [307, 128] width 387 height 115
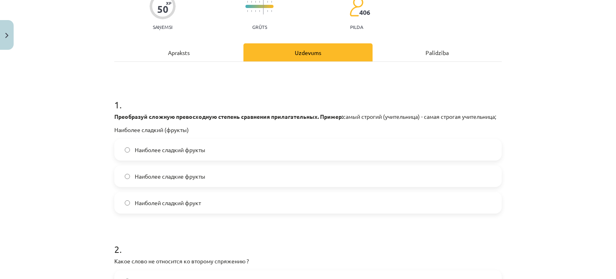
scroll to position [61, 0]
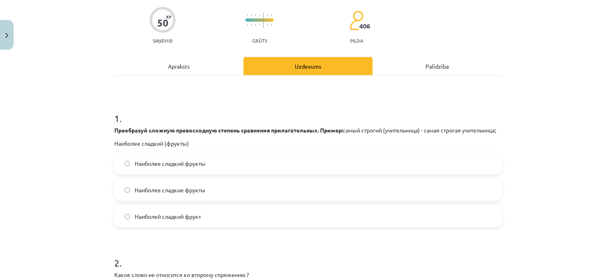
click at [168, 192] on label "Наиболее сладкие фрукты" at bounding box center [308, 190] width 386 height 20
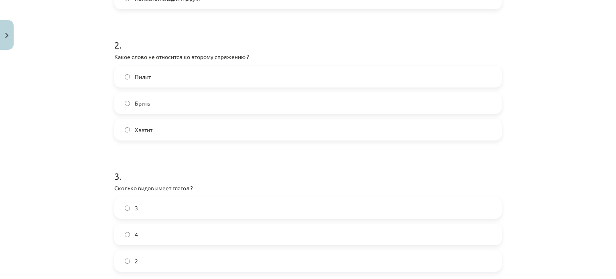
scroll to position [279, 0]
click at [156, 139] on label "Хватит" at bounding box center [308, 129] width 386 height 20
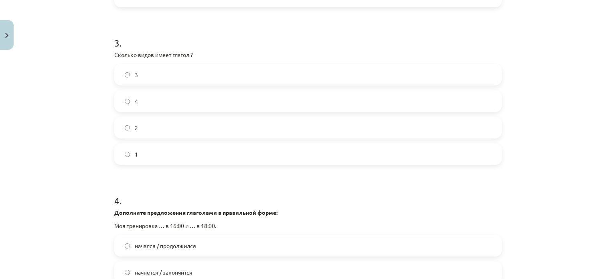
scroll to position [414, 0]
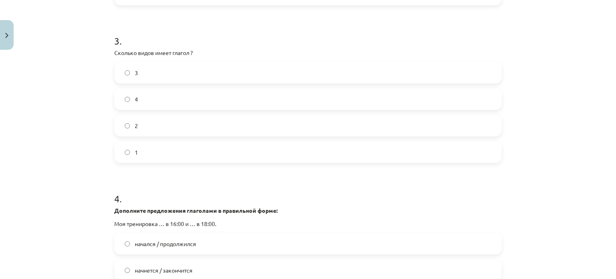
click at [145, 135] on label "2" at bounding box center [308, 125] width 386 height 20
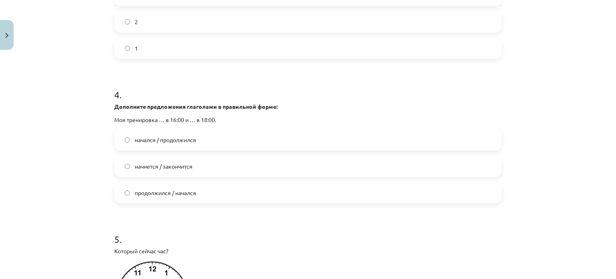
scroll to position [510, 0]
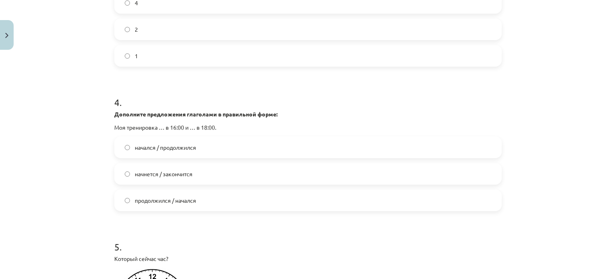
click at [175, 178] on span "начнется / закончится" at bounding box center [164, 174] width 58 height 8
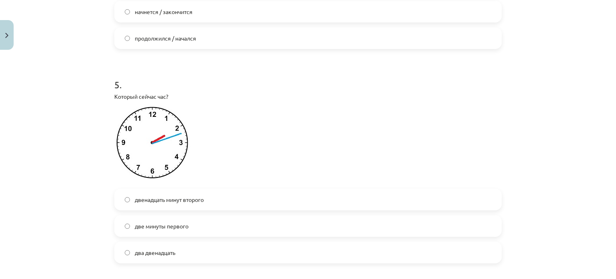
scroll to position [703, 0]
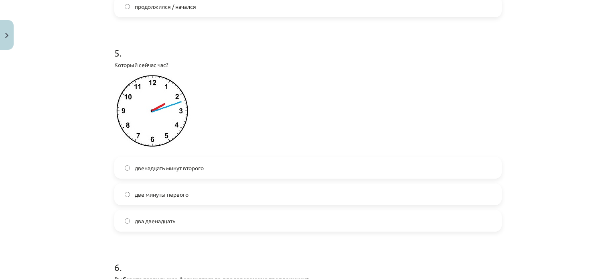
click at [198, 172] on span "двенадцать минут второго" at bounding box center [169, 168] width 69 height 8
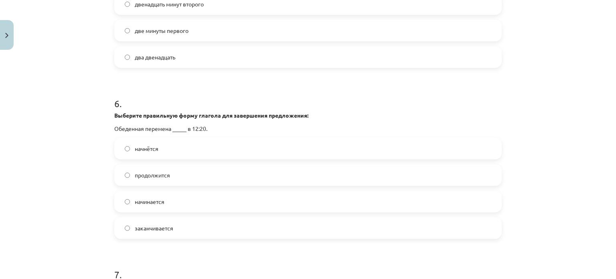
scroll to position [920, 0]
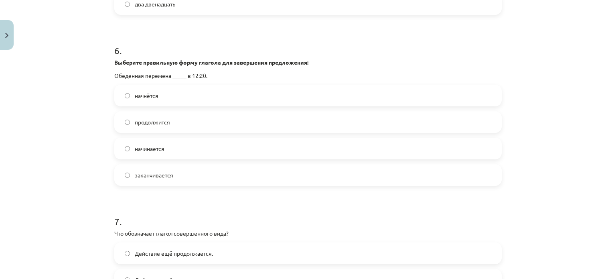
click at [200, 132] on label "продолжится" at bounding box center [308, 122] width 386 height 20
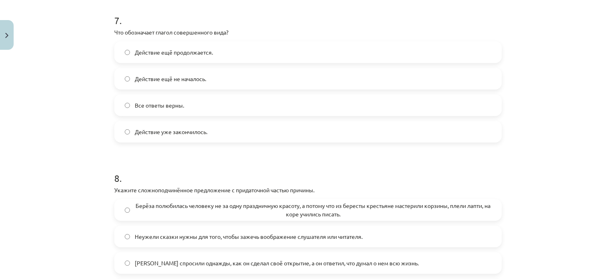
scroll to position [1120, 0]
click at [202, 136] on span "Действие уже закончилось." at bounding box center [171, 132] width 73 height 8
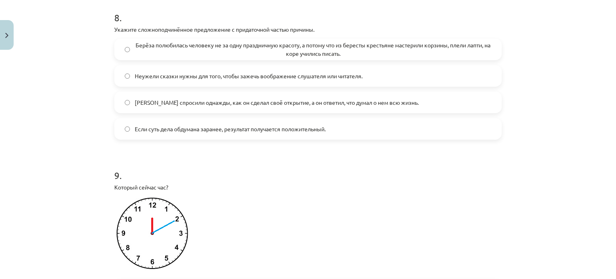
scroll to position [1287, 0]
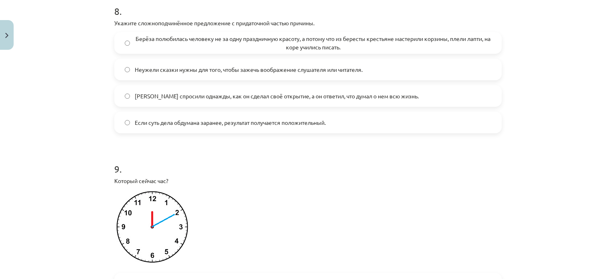
click at [298, 51] on span "Берёза полюбилась человеку не за одну праздничную красоту, а потому что из бере…" at bounding box center [313, 42] width 356 height 17
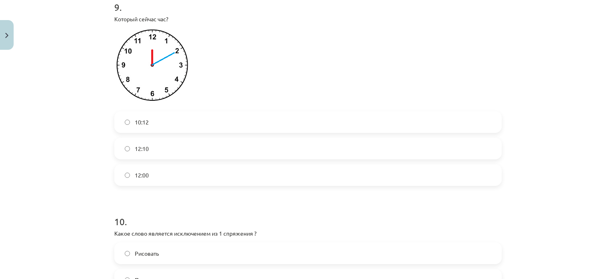
scroll to position [1448, 0]
click at [175, 132] on label "10:12" at bounding box center [308, 122] width 386 height 20
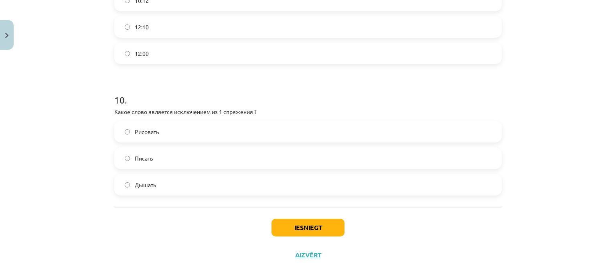
scroll to position [1588, 0]
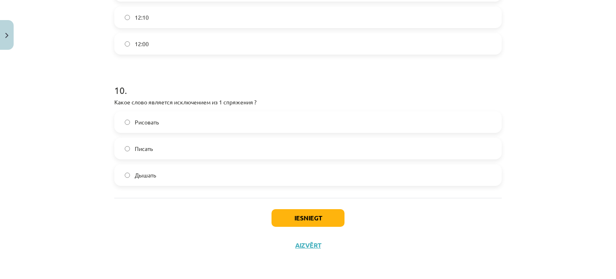
click at [158, 180] on label "Дышать" at bounding box center [308, 175] width 386 height 20
click at [309, 222] on button "Iesniegt" at bounding box center [307, 218] width 73 height 18
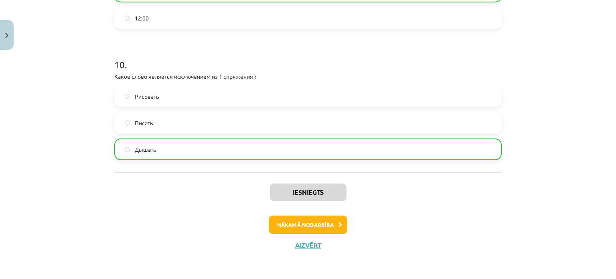
scroll to position [1613, 0]
click at [314, 228] on button "Nākamā nodarbība" at bounding box center [308, 224] width 79 height 18
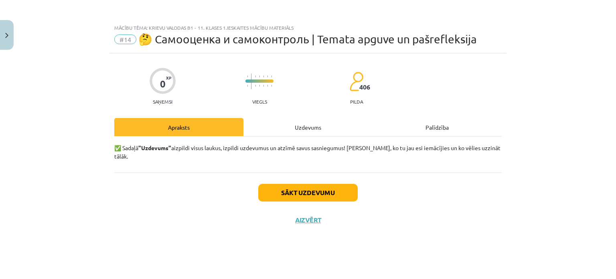
scroll to position [0, 0]
click at [295, 187] on button "Sākt uzdevumu" at bounding box center [307, 193] width 99 height 18
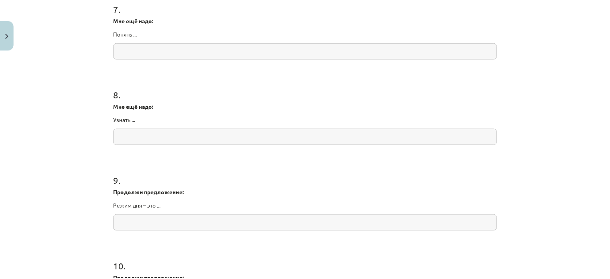
scroll to position [1084, 0]
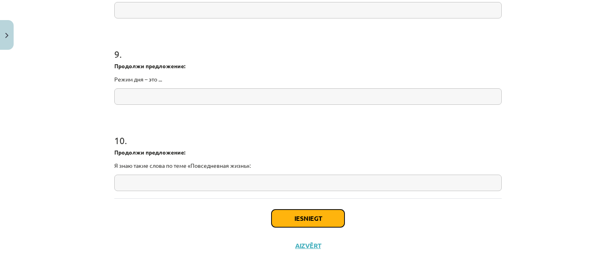
click at [303, 221] on button "Iesniegt" at bounding box center [307, 218] width 73 height 18
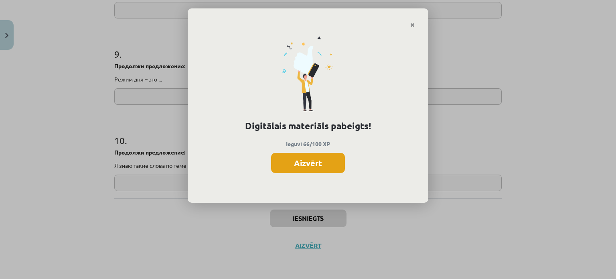
click at [306, 165] on button "Aizvērt" at bounding box center [308, 163] width 74 height 20
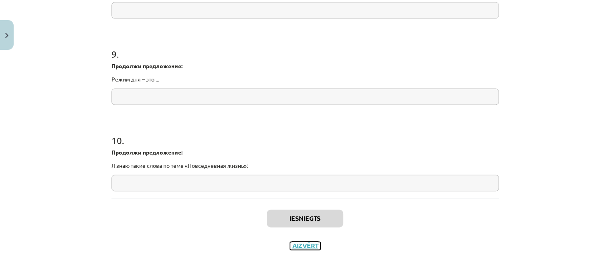
click at [314, 247] on button "Aizvērt" at bounding box center [305, 245] width 30 height 8
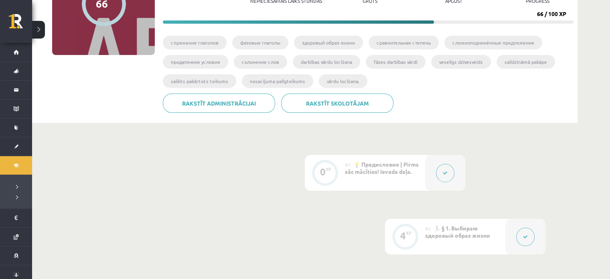
scroll to position [0, 0]
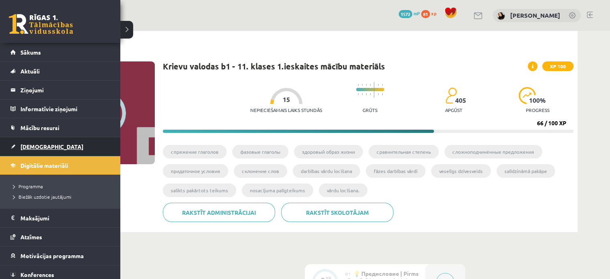
click at [32, 148] on span "[DEMOGRAPHIC_DATA]" at bounding box center [51, 146] width 63 height 7
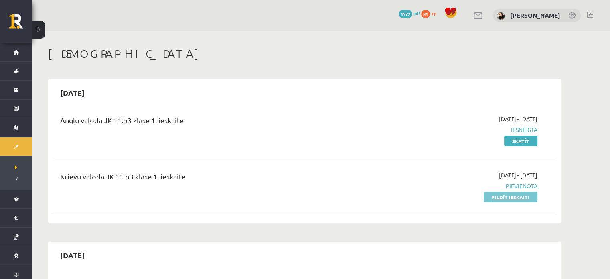
click at [502, 196] on link "Pildīt ieskaiti" at bounding box center [510, 197] width 54 height 10
click at [375, 30] on div "0 Dāvanas 1572 mP 81 xp Estere Vaivode" at bounding box center [320, 15] width 577 height 31
click at [392, 187] on span "Pievienota" at bounding box center [461, 186] width 151 height 8
